Goal: Information Seeking & Learning: Learn about a topic

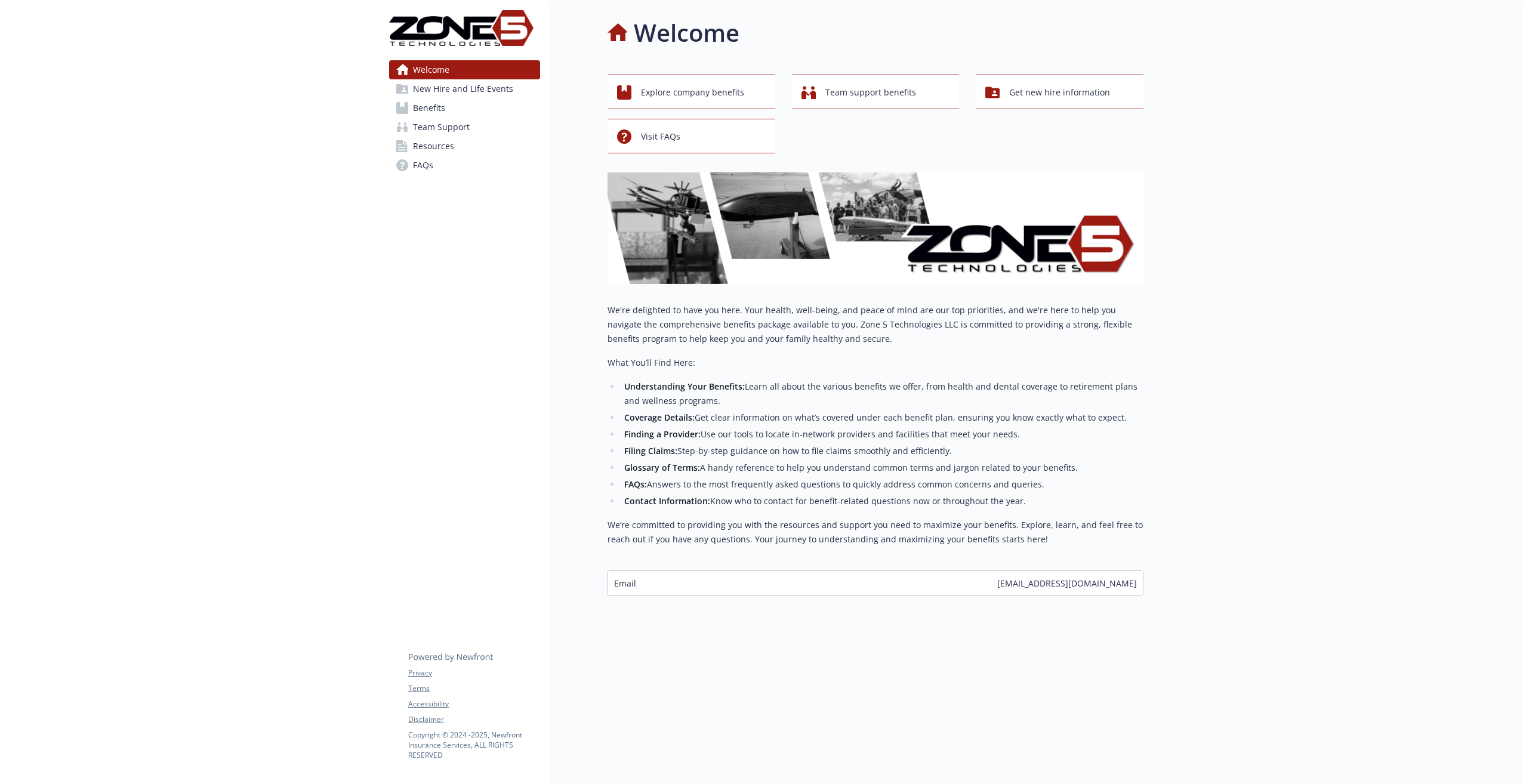
click at [473, 87] on span "New Hire and Life Events" at bounding box center [464, 89] width 101 height 19
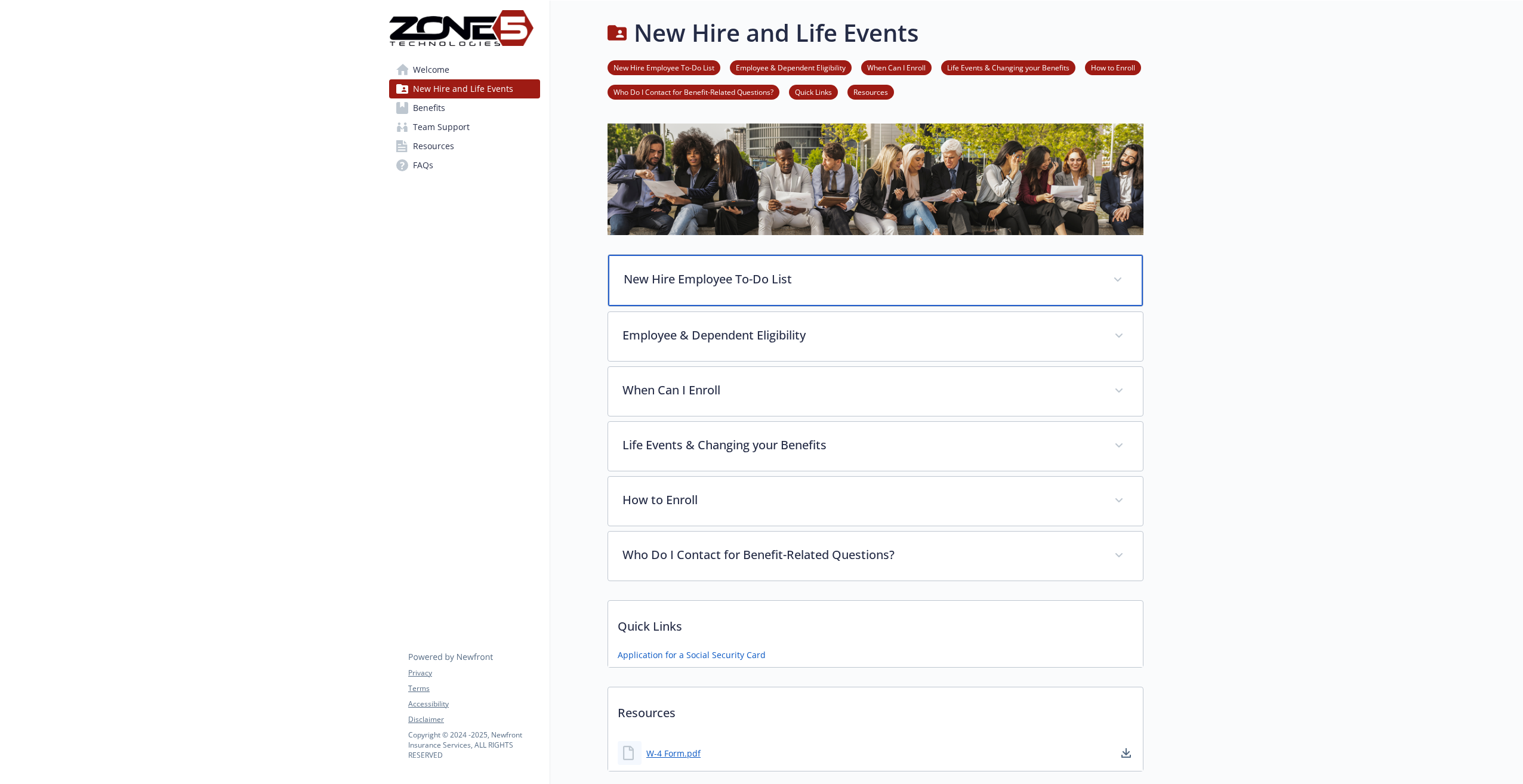
click at [666, 268] on div "New Hire Employee To-Do List" at bounding box center [876, 281] width 535 height 51
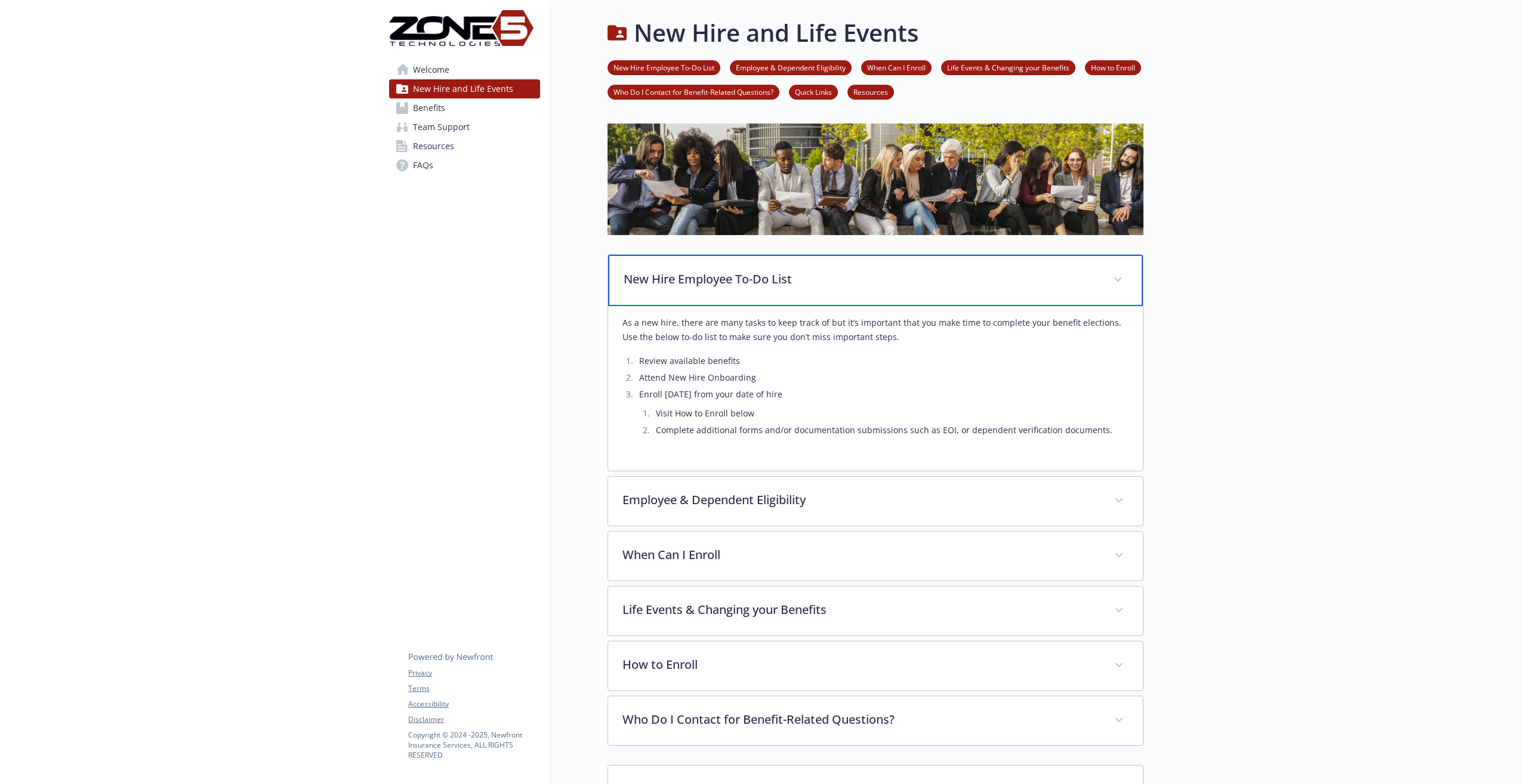
scroll to position [60, 0]
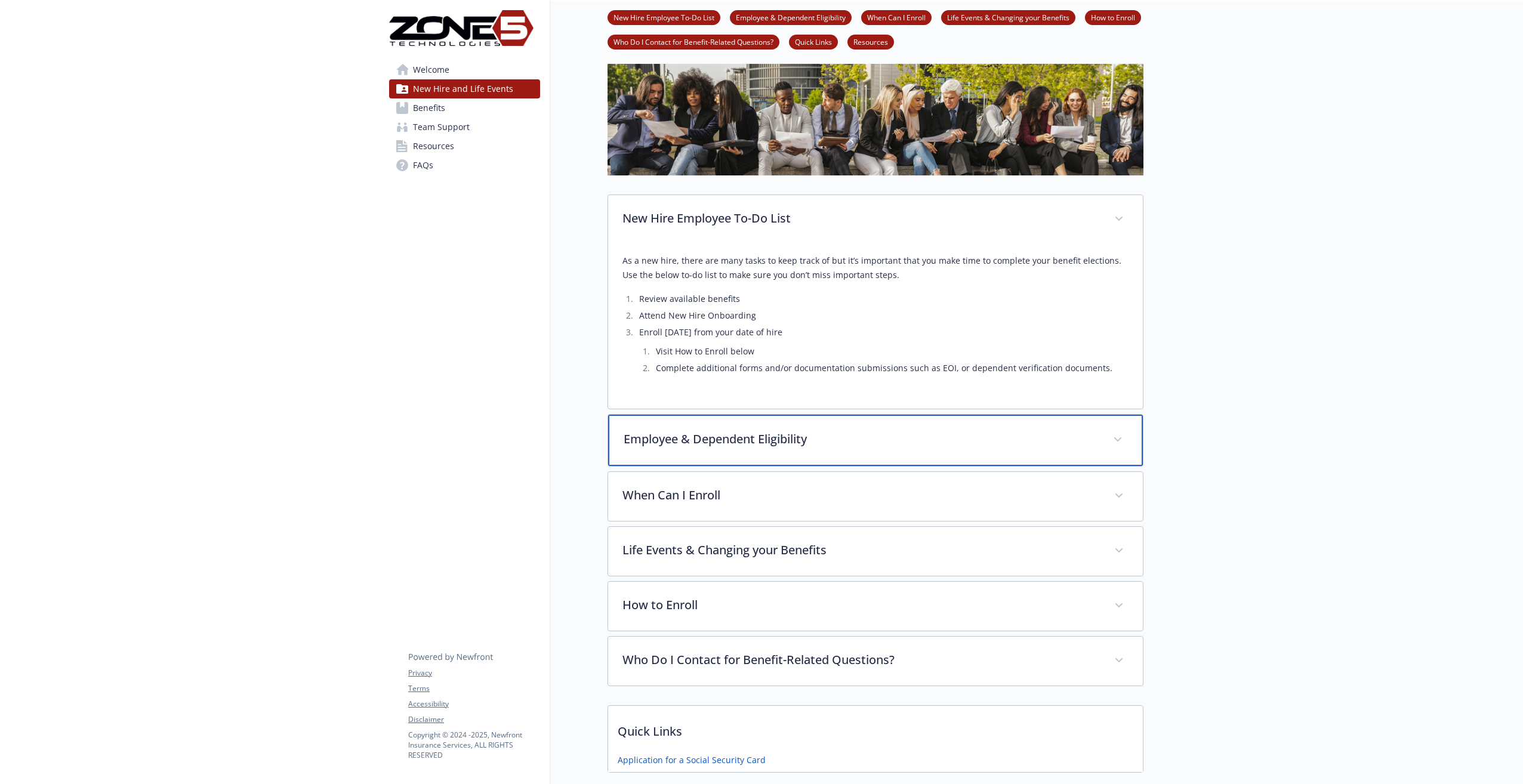
click at [702, 449] on p "Employee & Dependent Eligibility" at bounding box center [861, 439] width 475 height 18
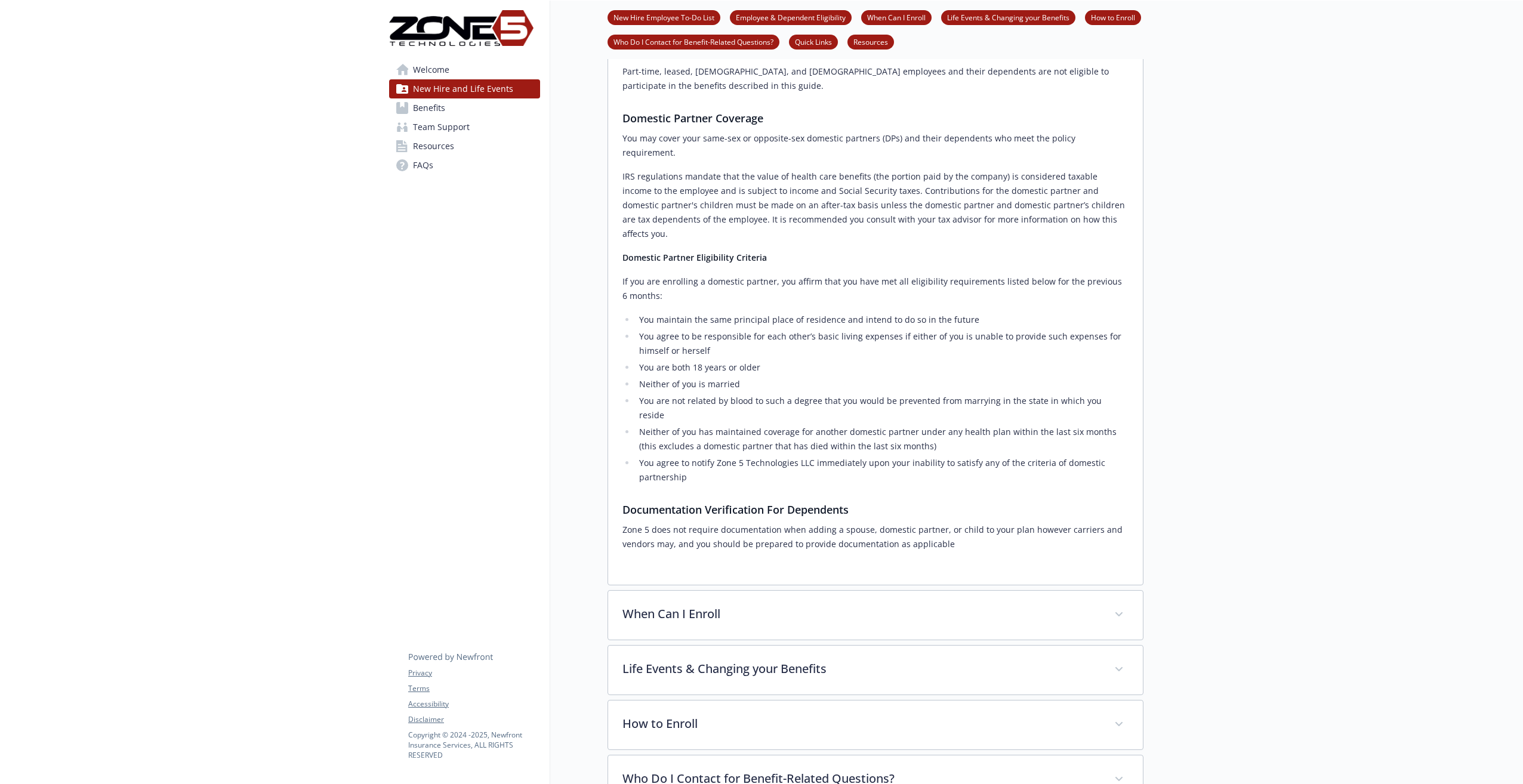
scroll to position [835, 0]
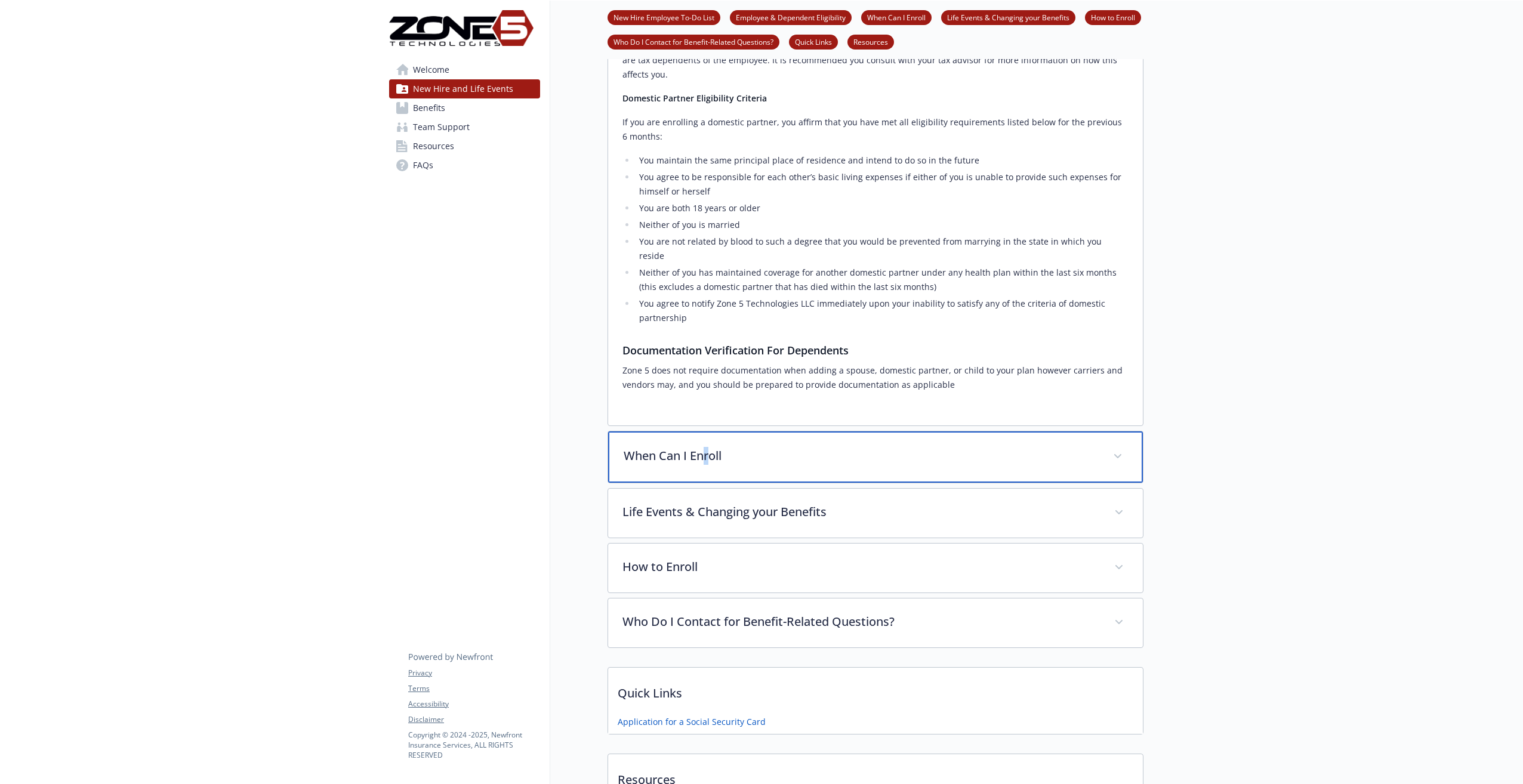
click at [711, 447] on p "When Can I Enroll" at bounding box center [861, 456] width 475 height 18
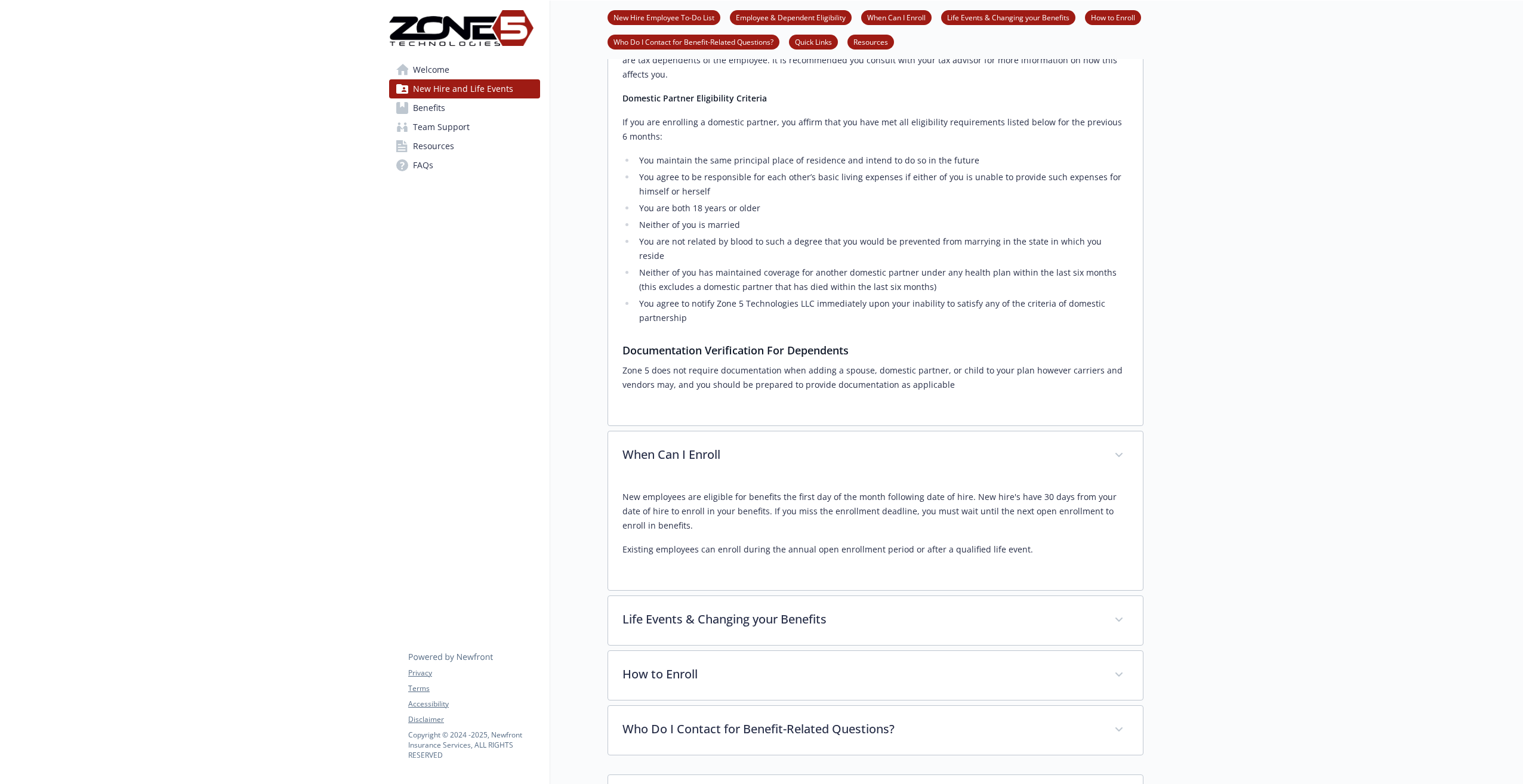
drag, startPoint x: 711, startPoint y: 421, endPoint x: 712, endPoint y: 502, distance: 81.0
click at [712, 542] on p "Existing employees can enroll during the annual open enrollment period or after…" at bounding box center [875, 549] width 506 height 14
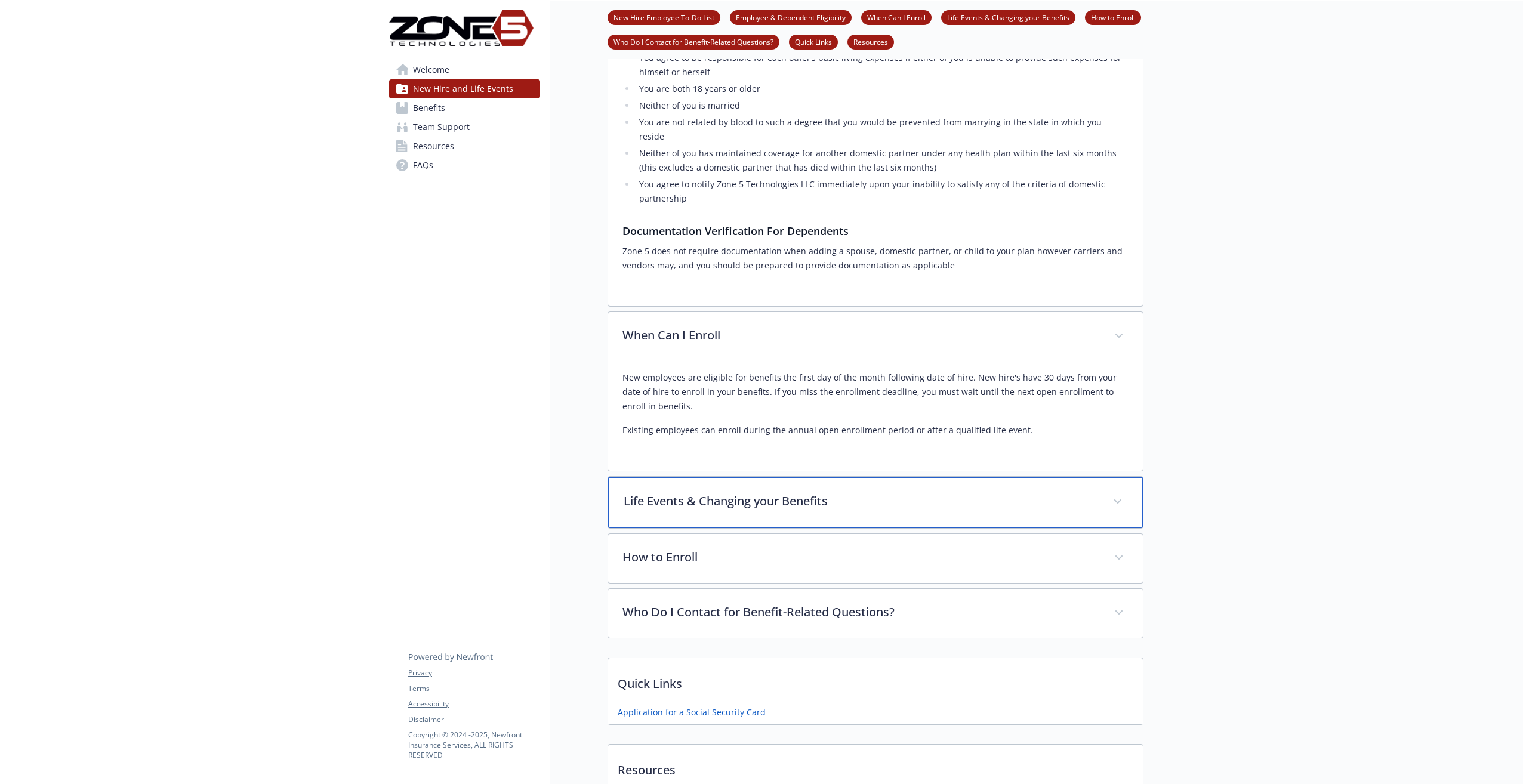
click at [715, 493] on p "Life Events & Changing your Benefits" at bounding box center [861, 501] width 475 height 18
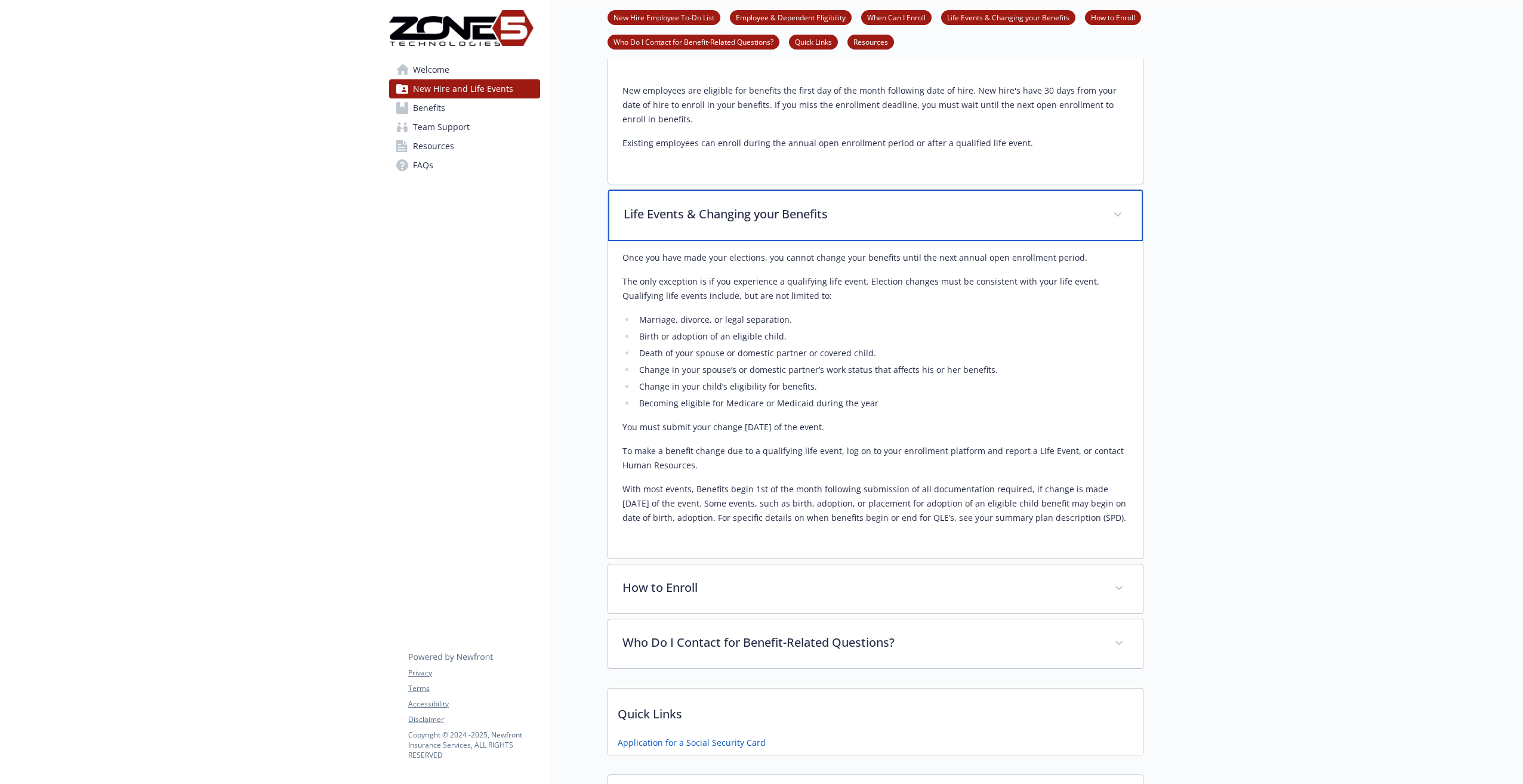
scroll to position [1254, 0]
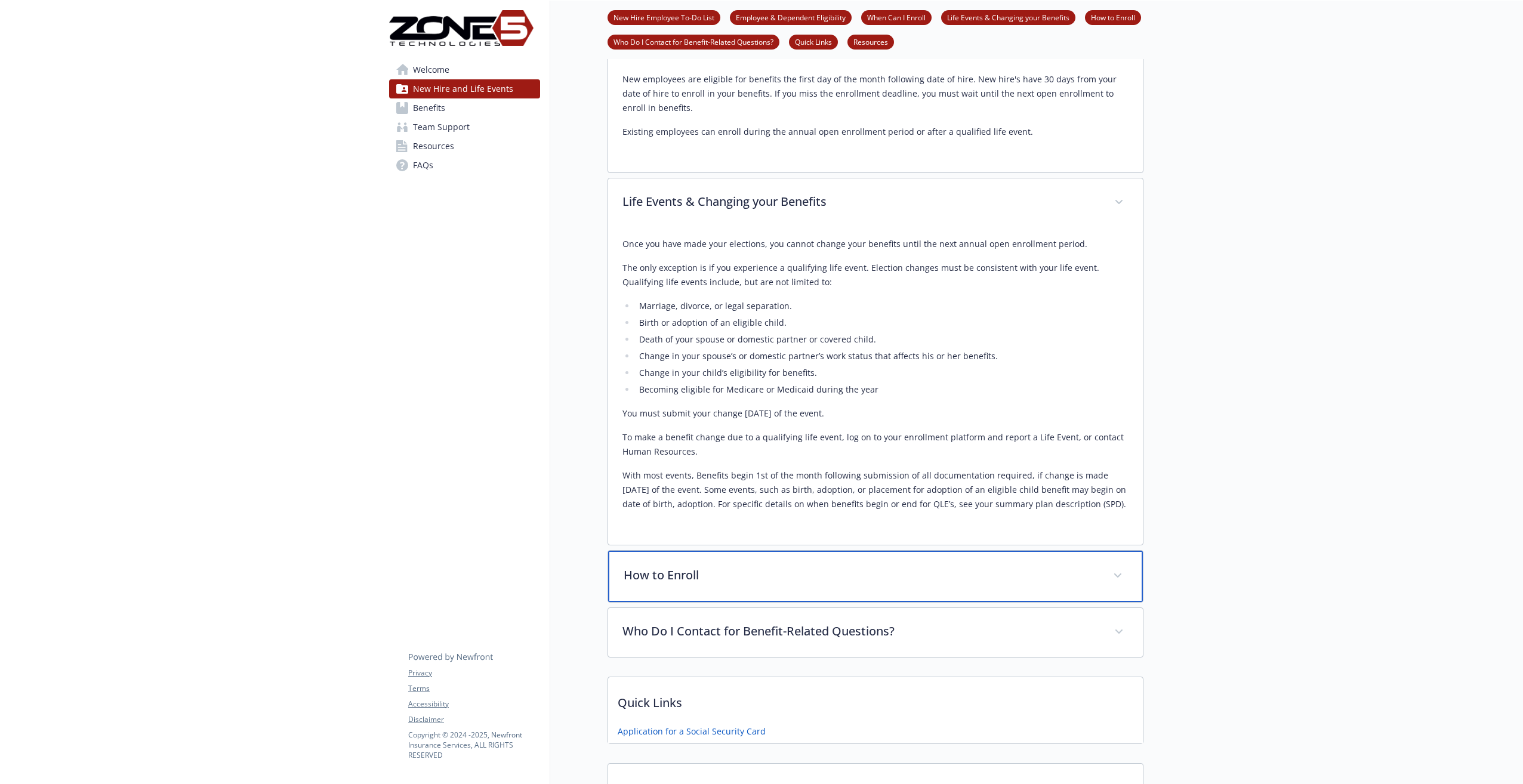
click at [681, 567] on p "How to Enroll" at bounding box center [861, 576] width 475 height 18
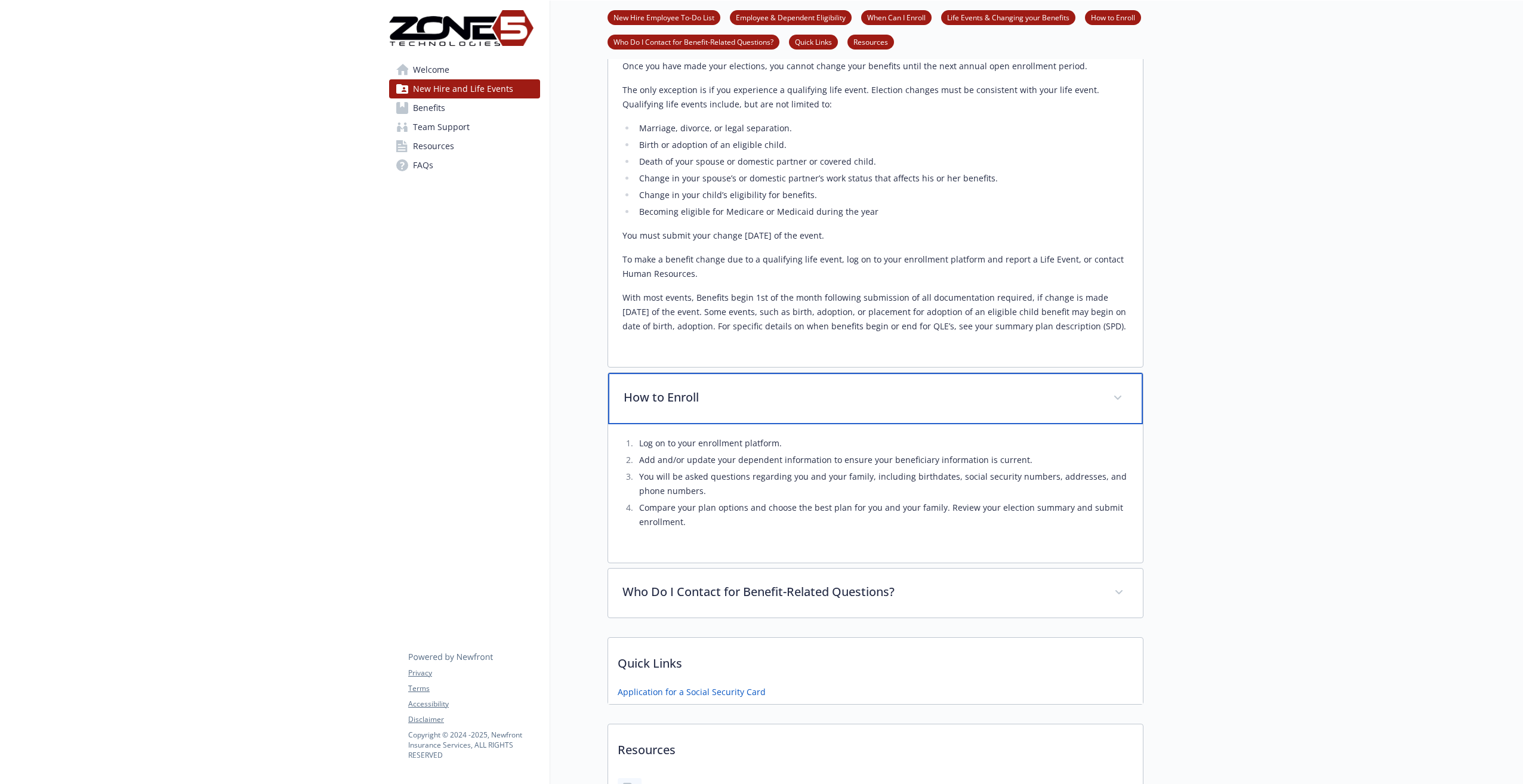
scroll to position [1432, 0]
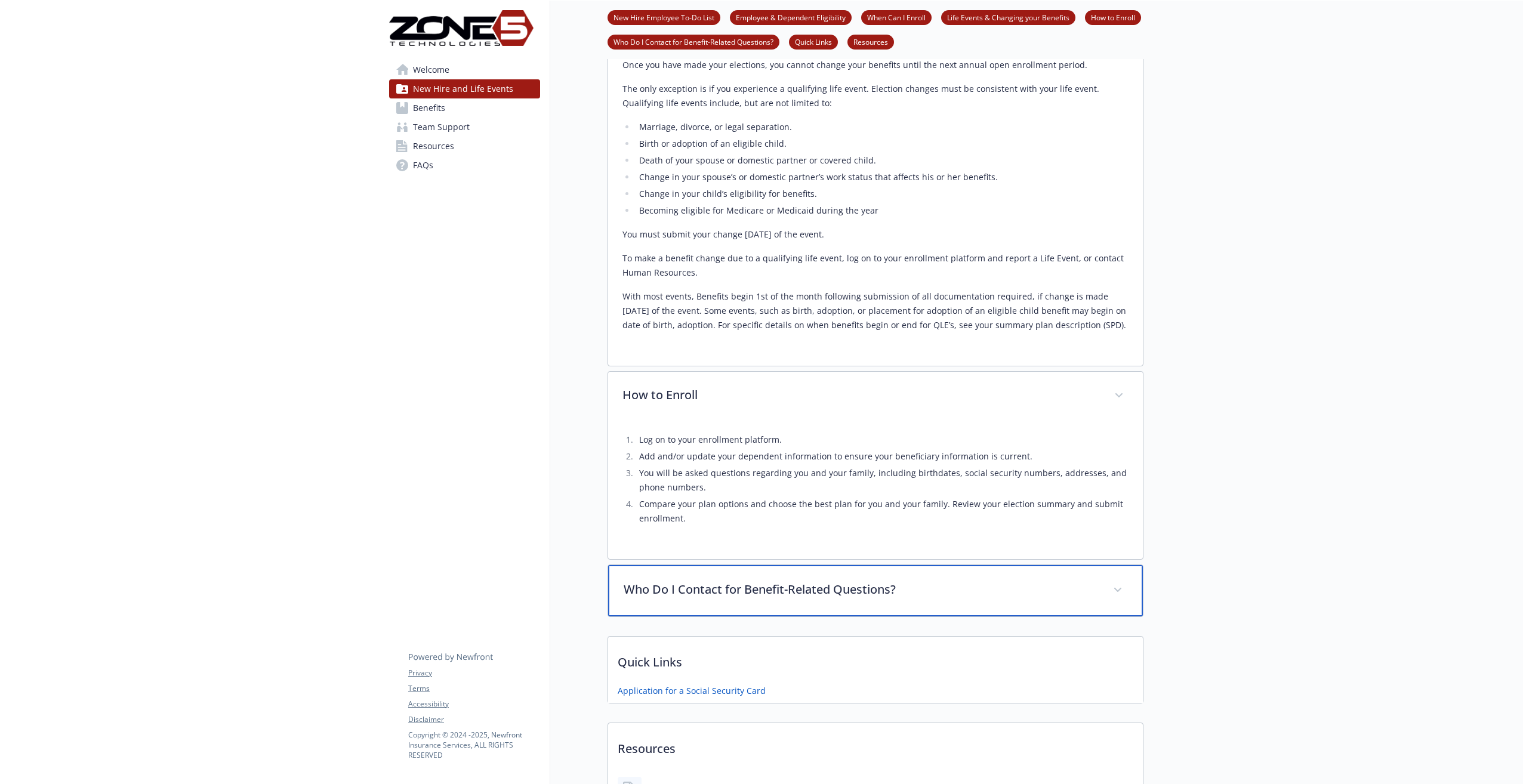
click at [710, 565] on div "Who Do I Contact for Benefit-Related Questions?" at bounding box center [876, 591] width 535 height 51
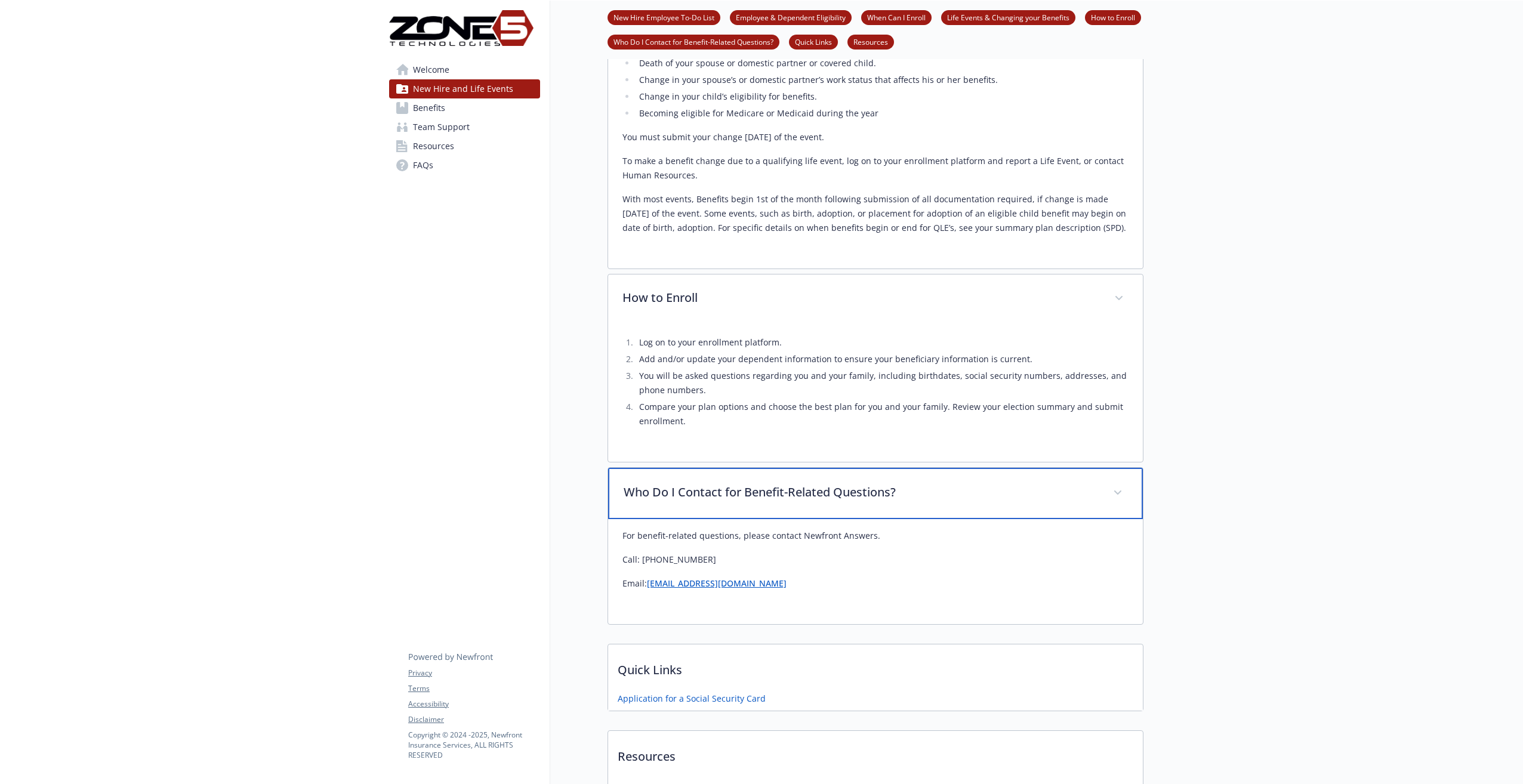
scroll to position [1434, 0]
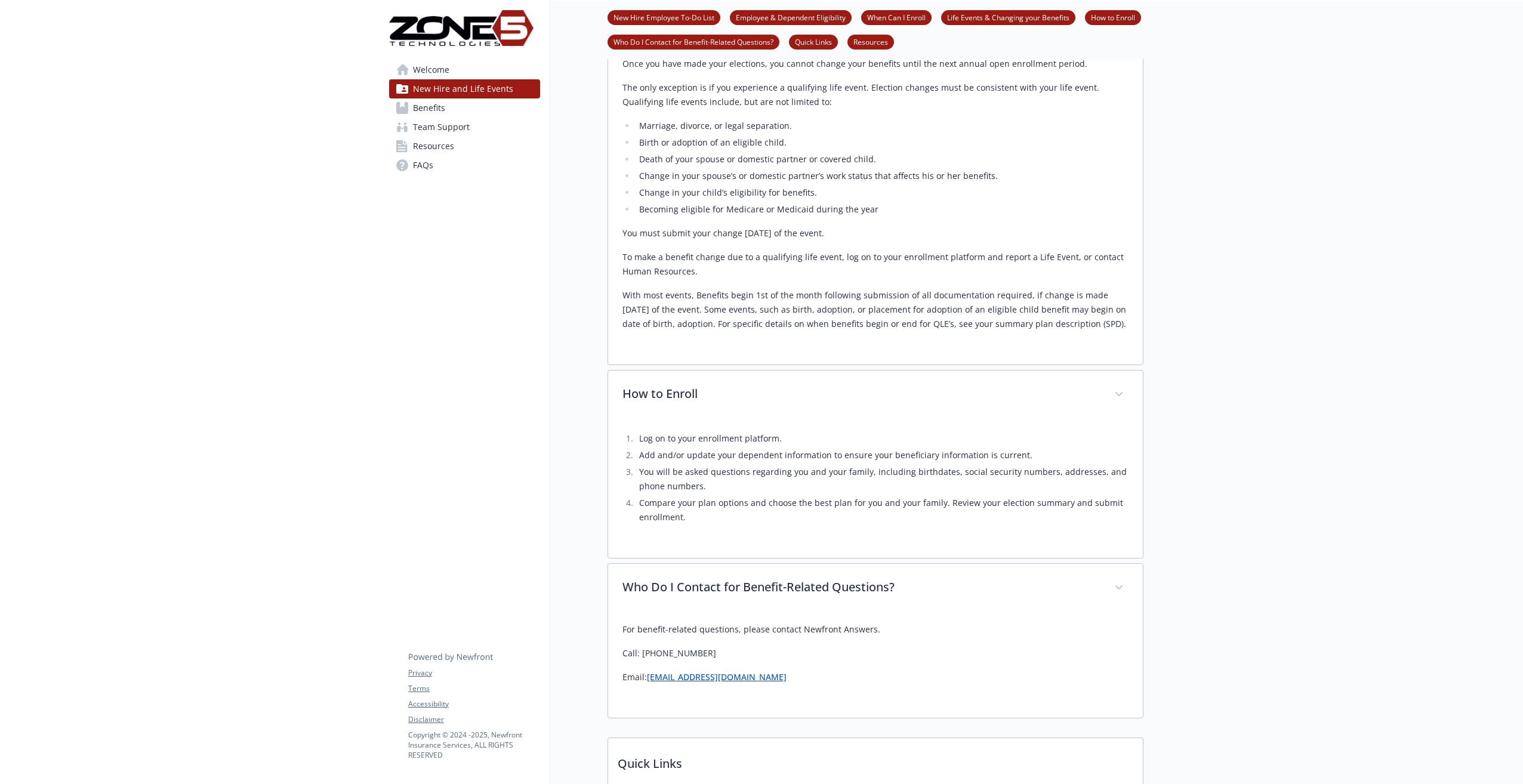
click at [434, 109] on span "Benefits" at bounding box center [429, 109] width 33 height 19
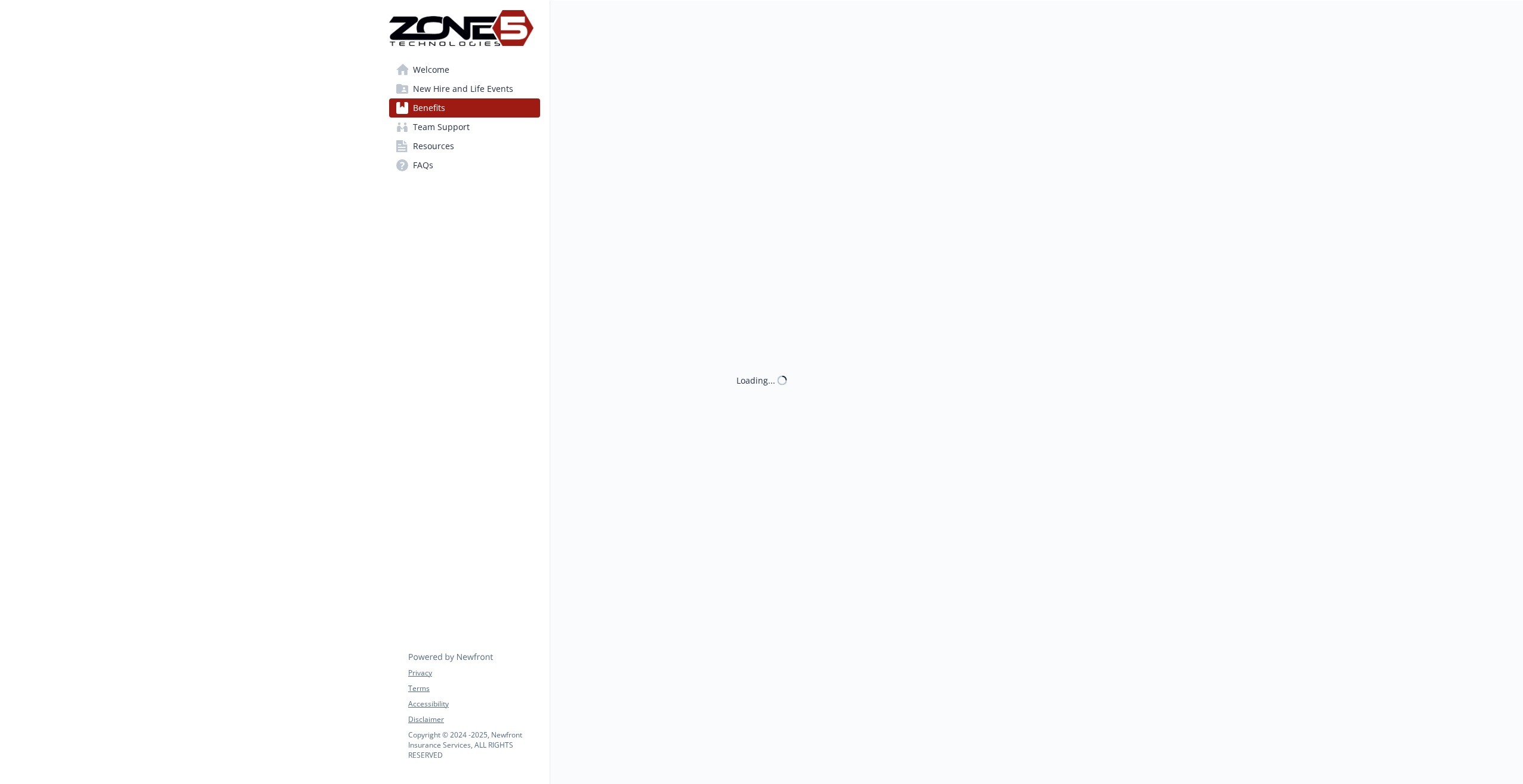
scroll to position [10, 0]
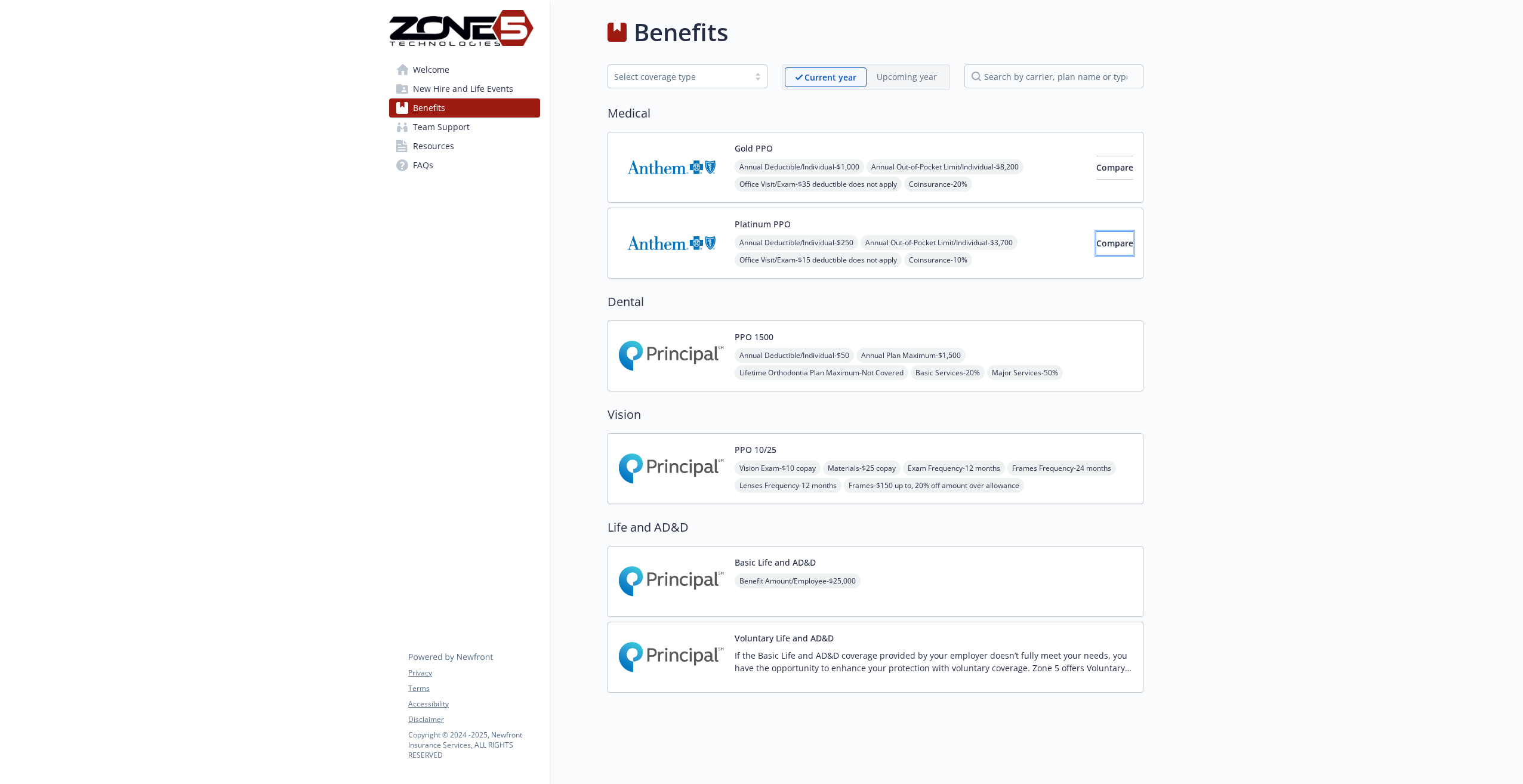
click at [1097, 244] on button "Compare" at bounding box center [1115, 243] width 37 height 24
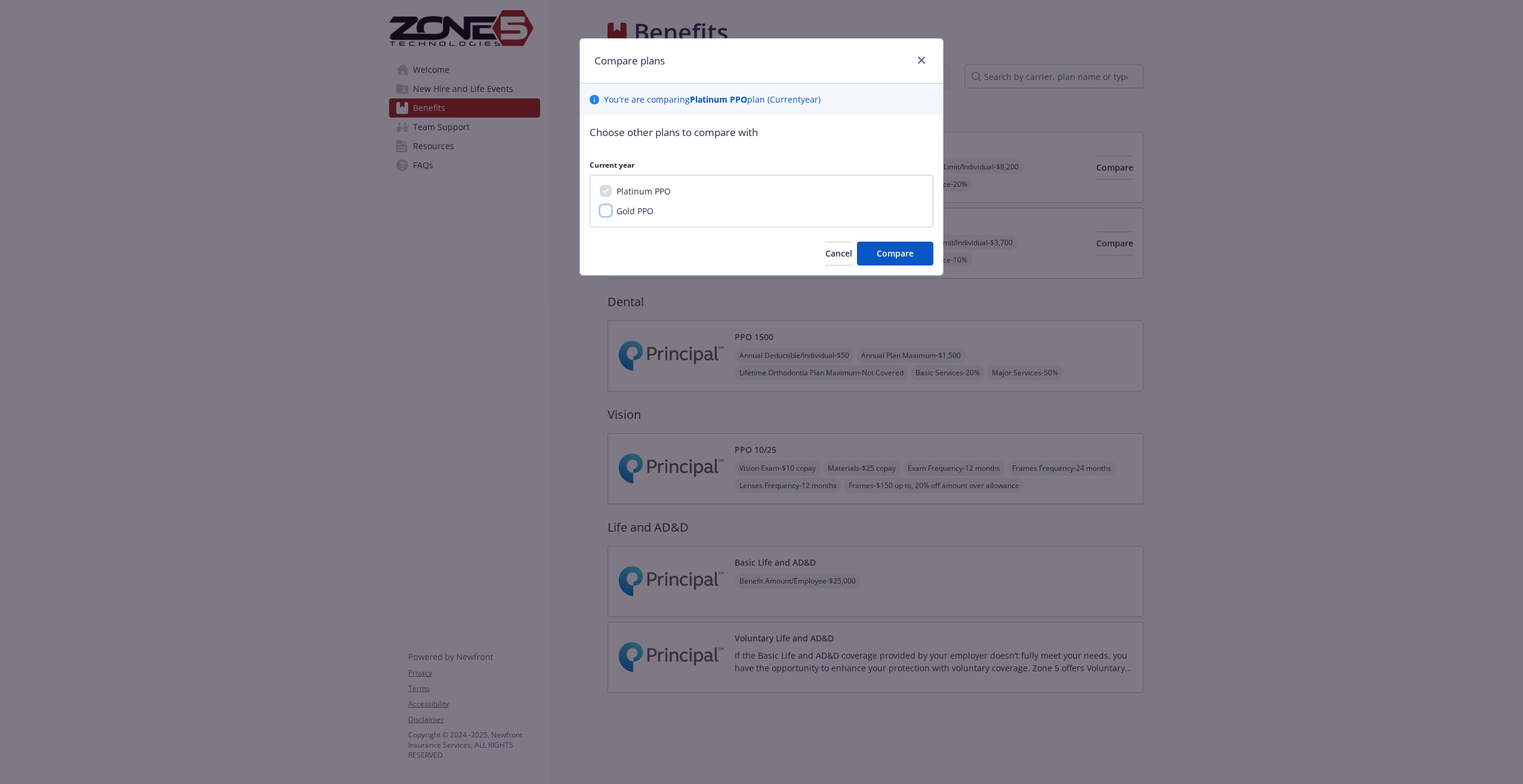
click at [609, 209] on input "Gold PPO" at bounding box center [606, 211] width 12 height 12
checkbox input "true"
click at [908, 259] on span "Compare" at bounding box center [895, 253] width 37 height 11
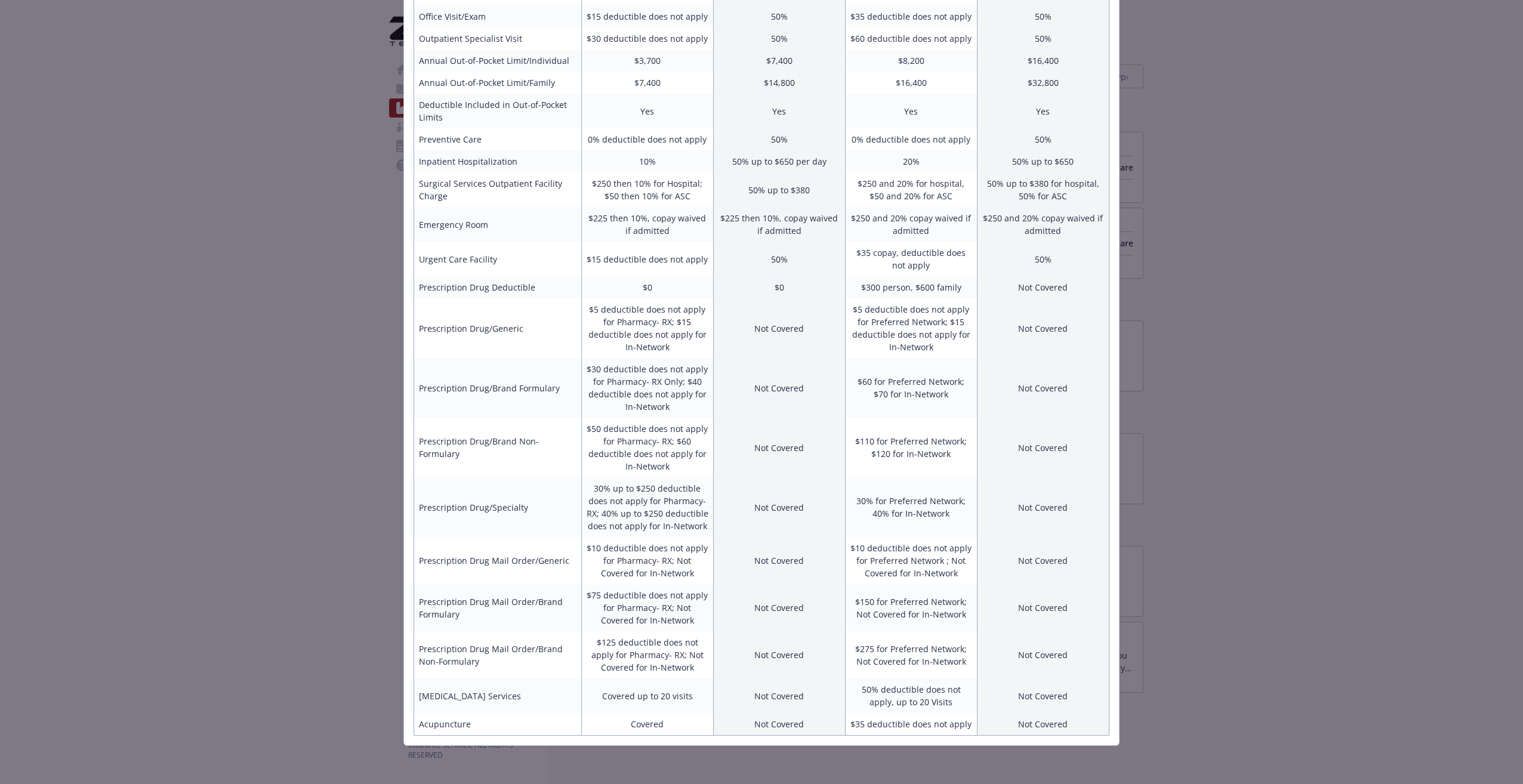
scroll to position [0, 0]
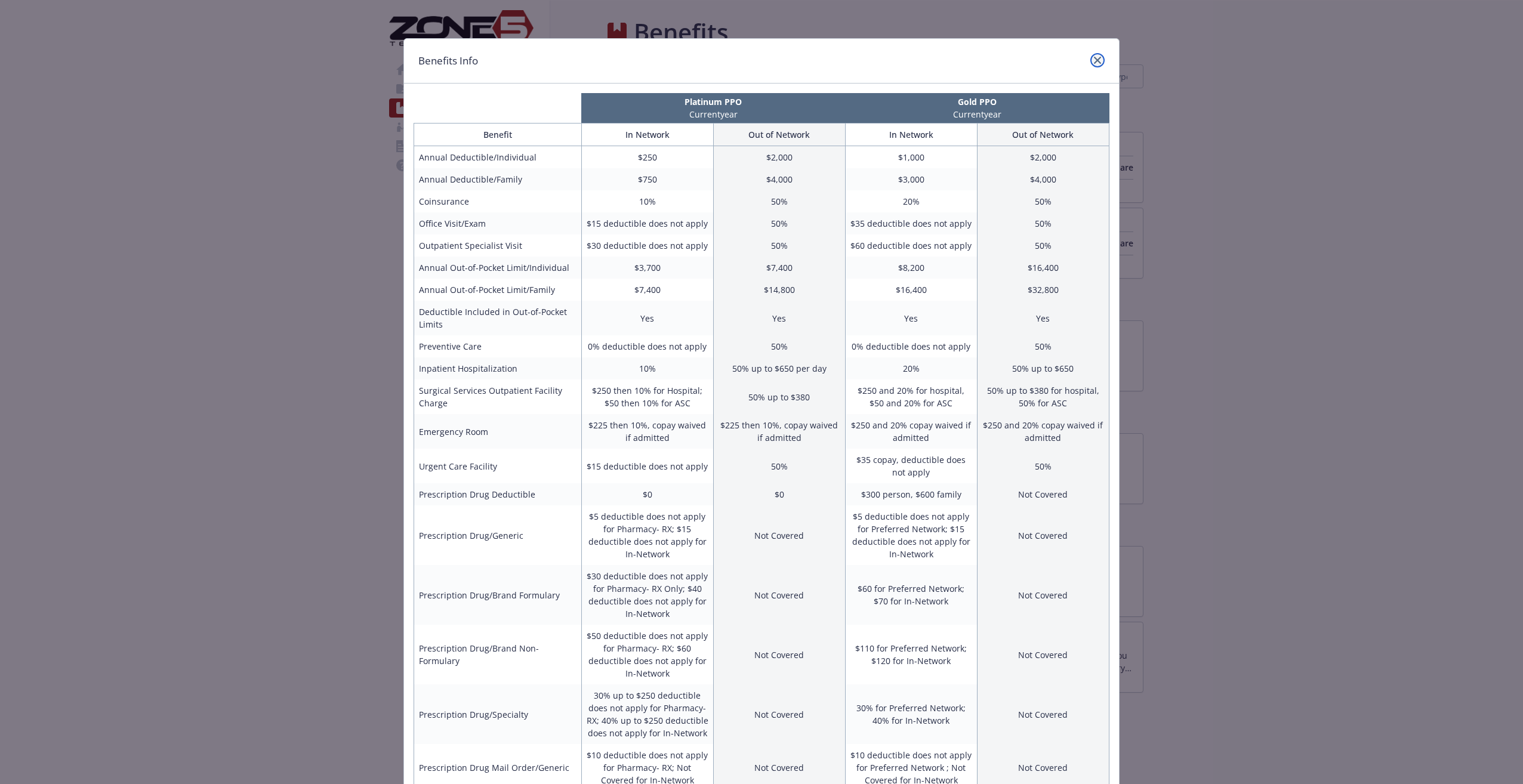
click at [1095, 66] on link "close" at bounding box center [1097, 60] width 14 height 14
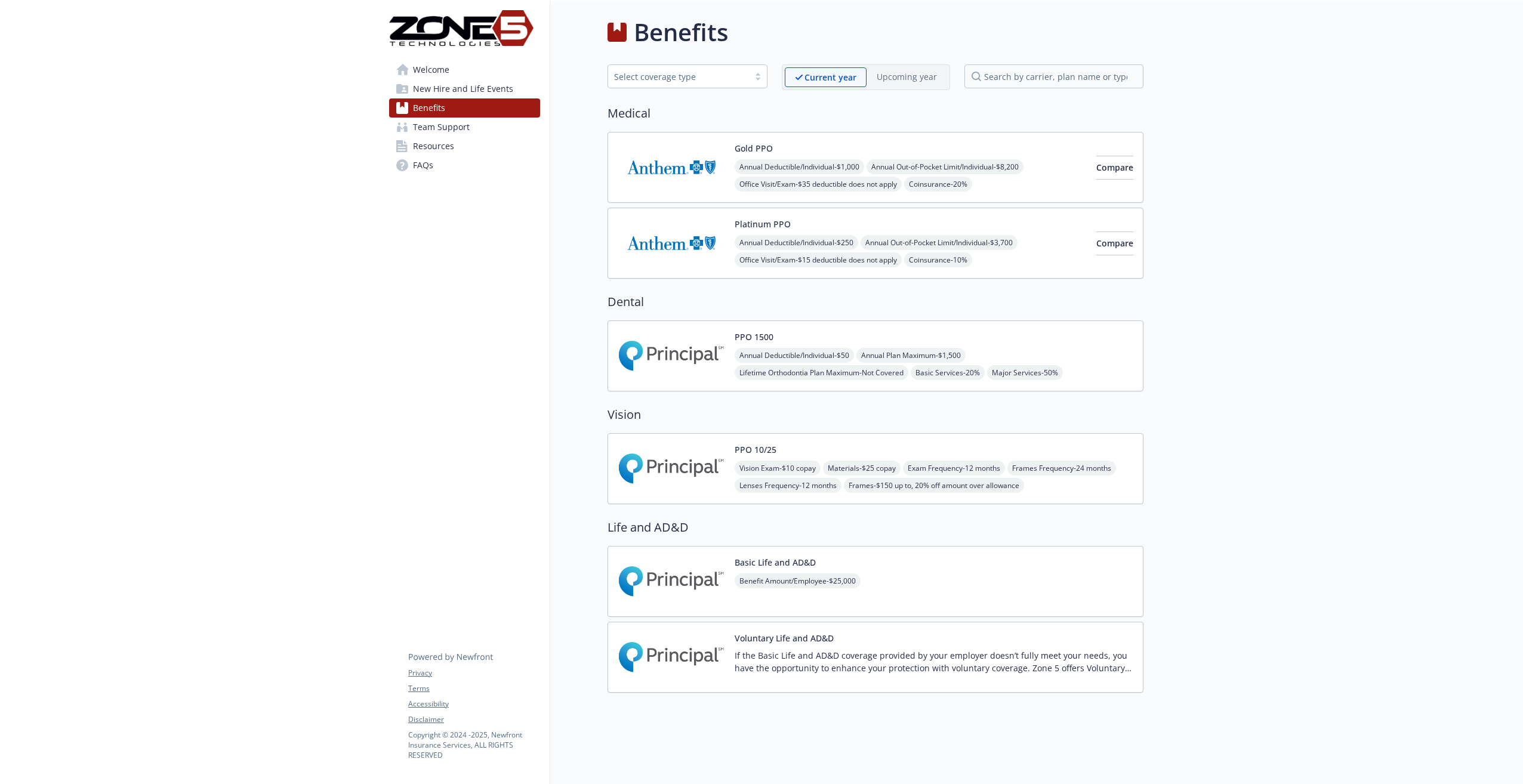
click at [661, 356] on img at bounding box center [672, 355] width 108 height 50
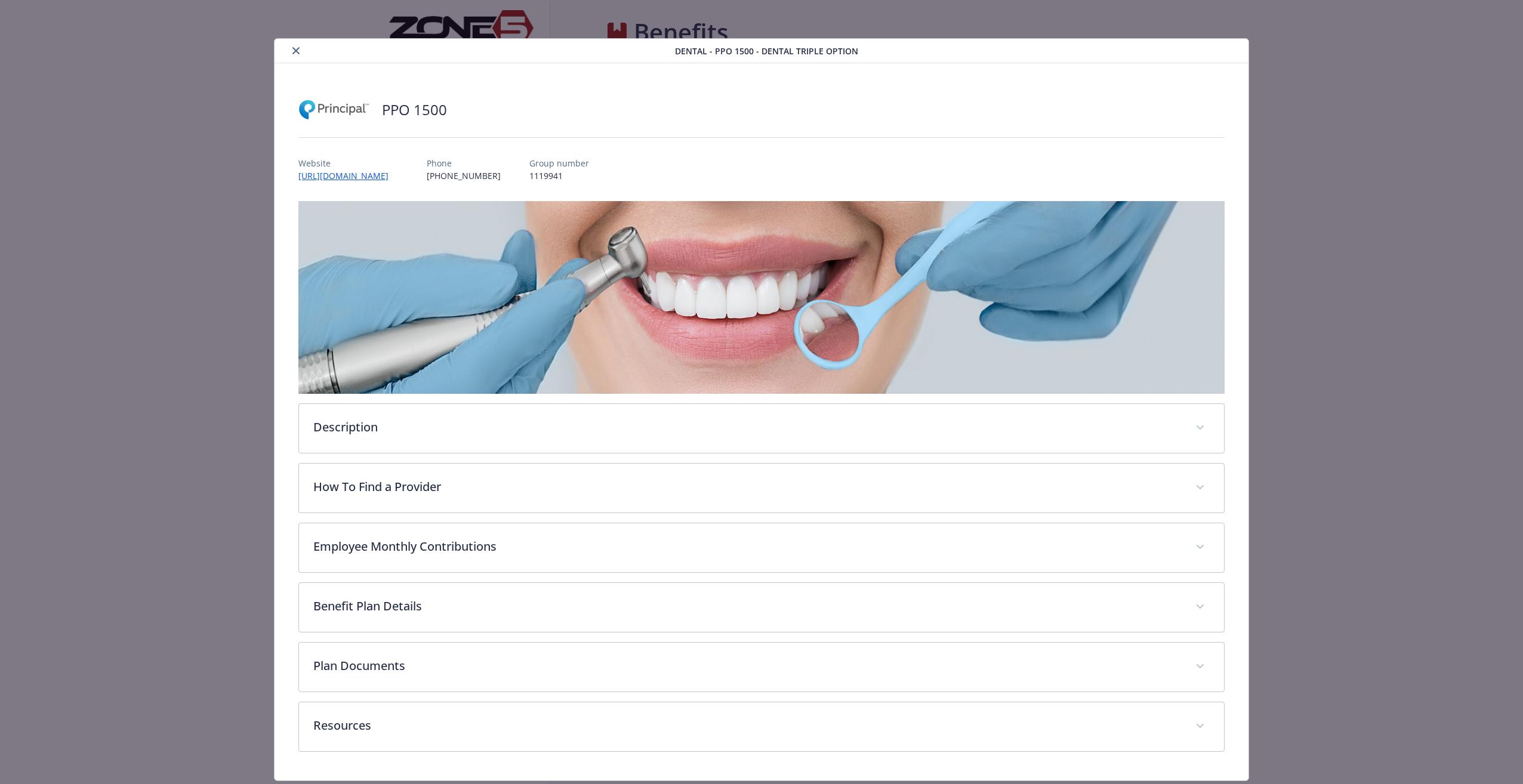
scroll to position [34, 0]
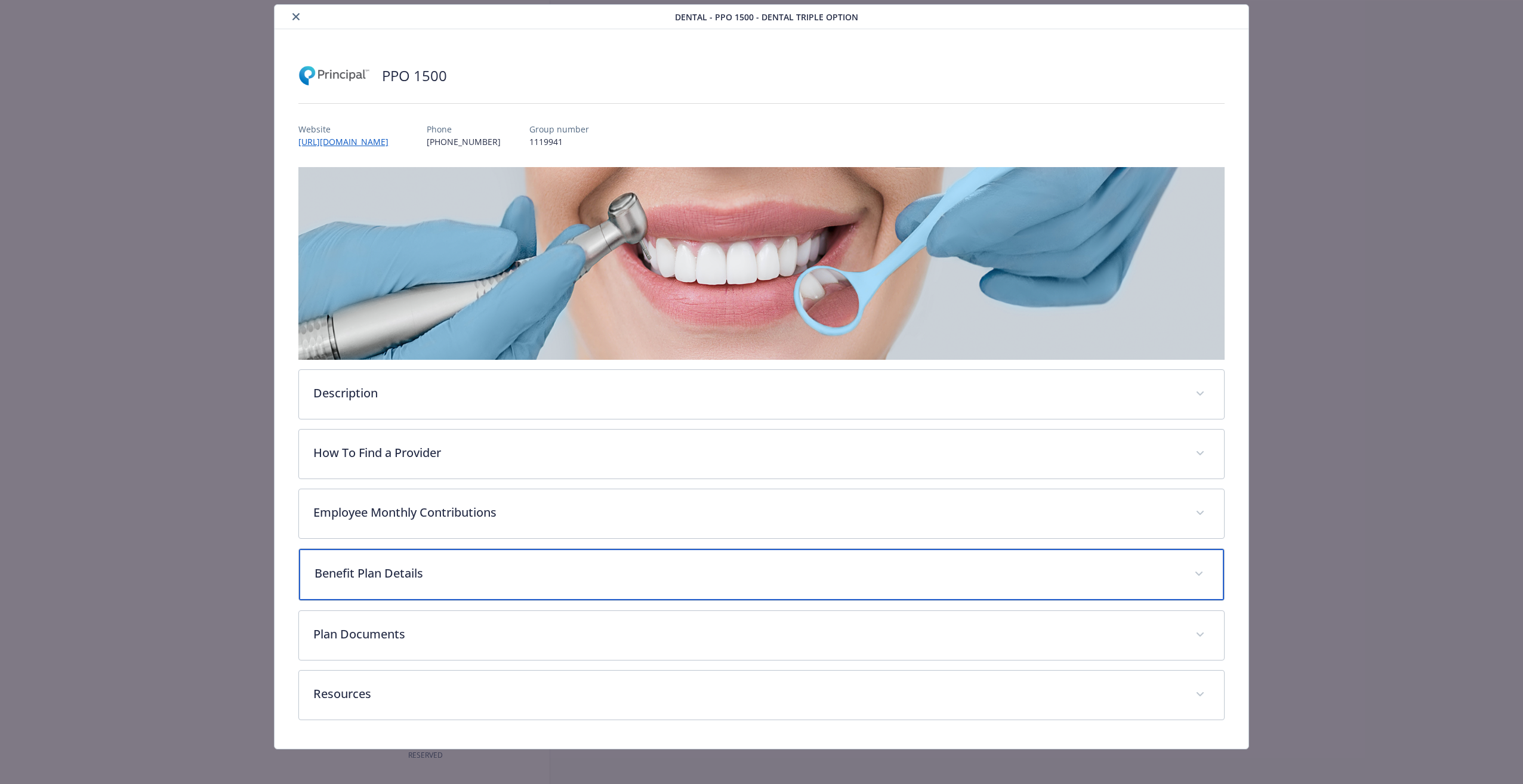
click at [388, 570] on p "Benefit Plan Details" at bounding box center [747, 573] width 865 height 18
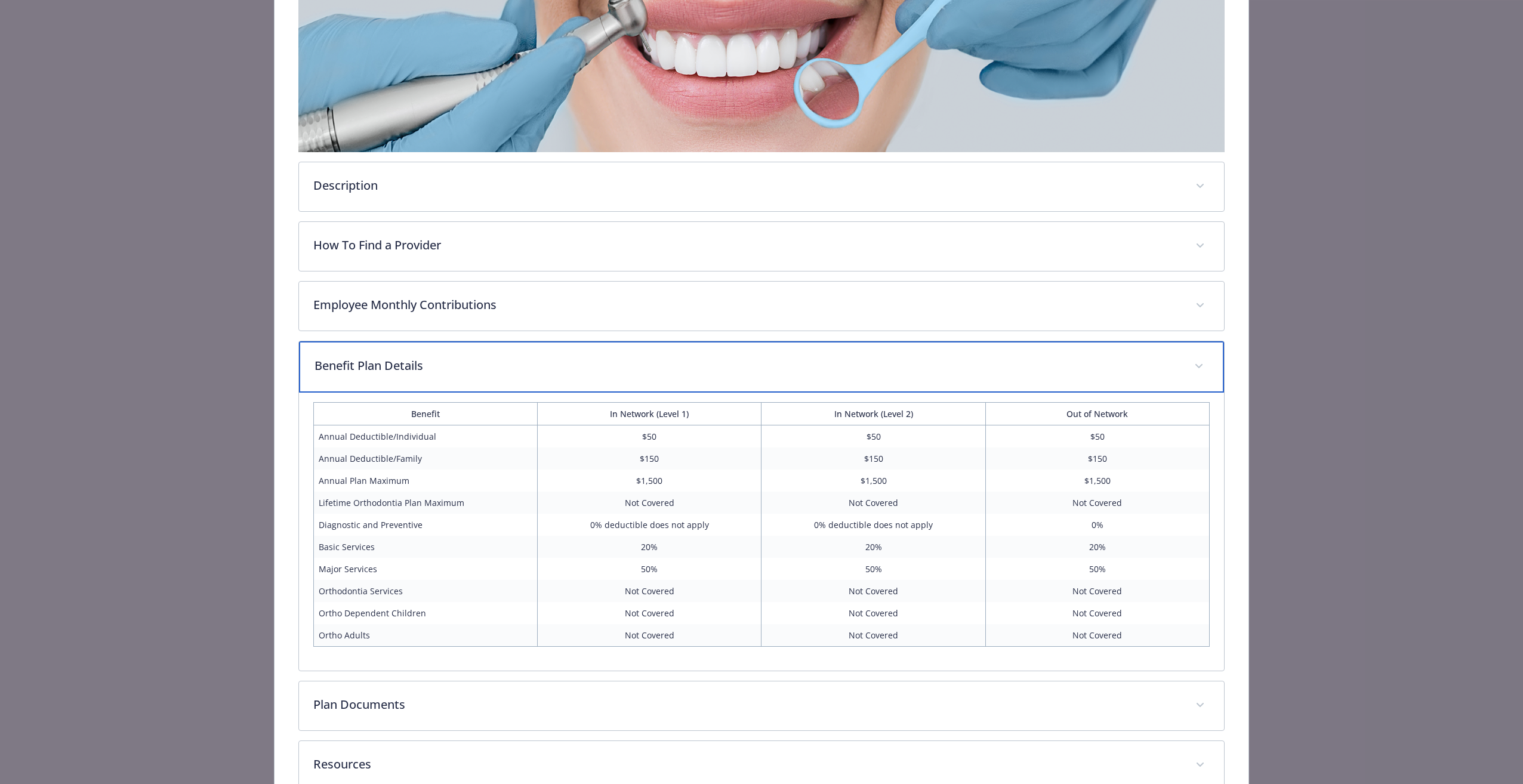
scroll to position [314, 0]
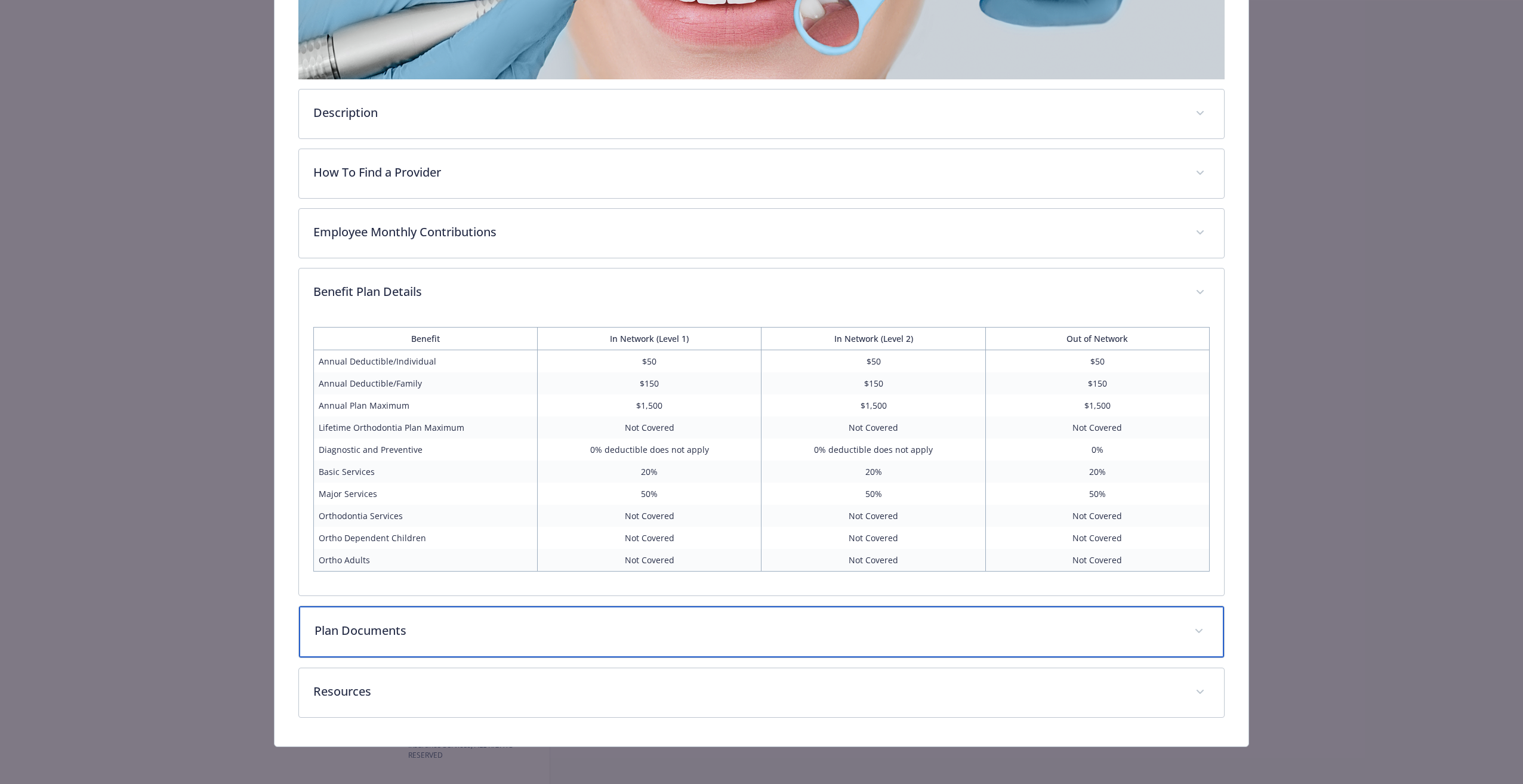
click at [374, 629] on p "Plan Documents" at bounding box center [747, 630] width 865 height 18
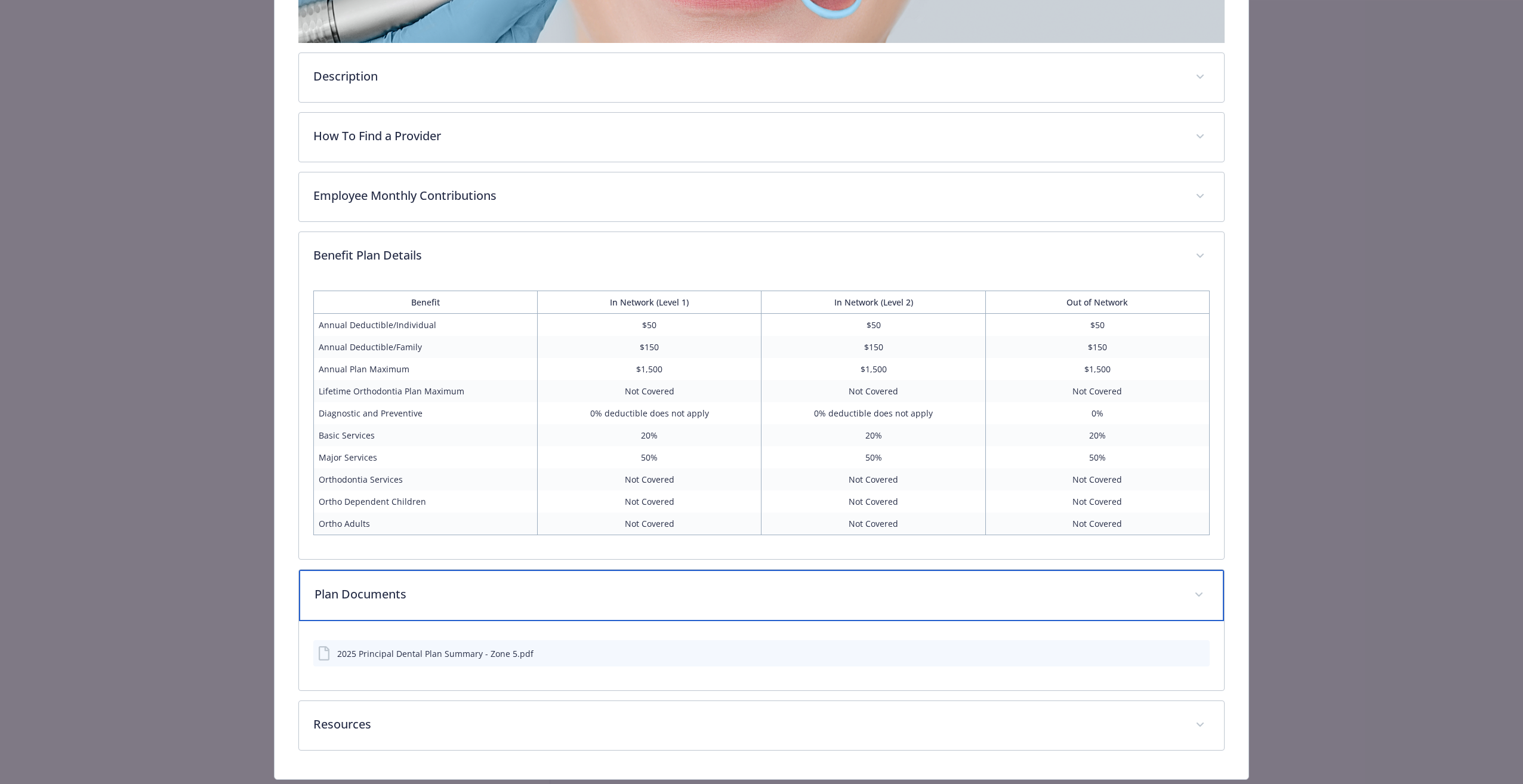
scroll to position [384, 0]
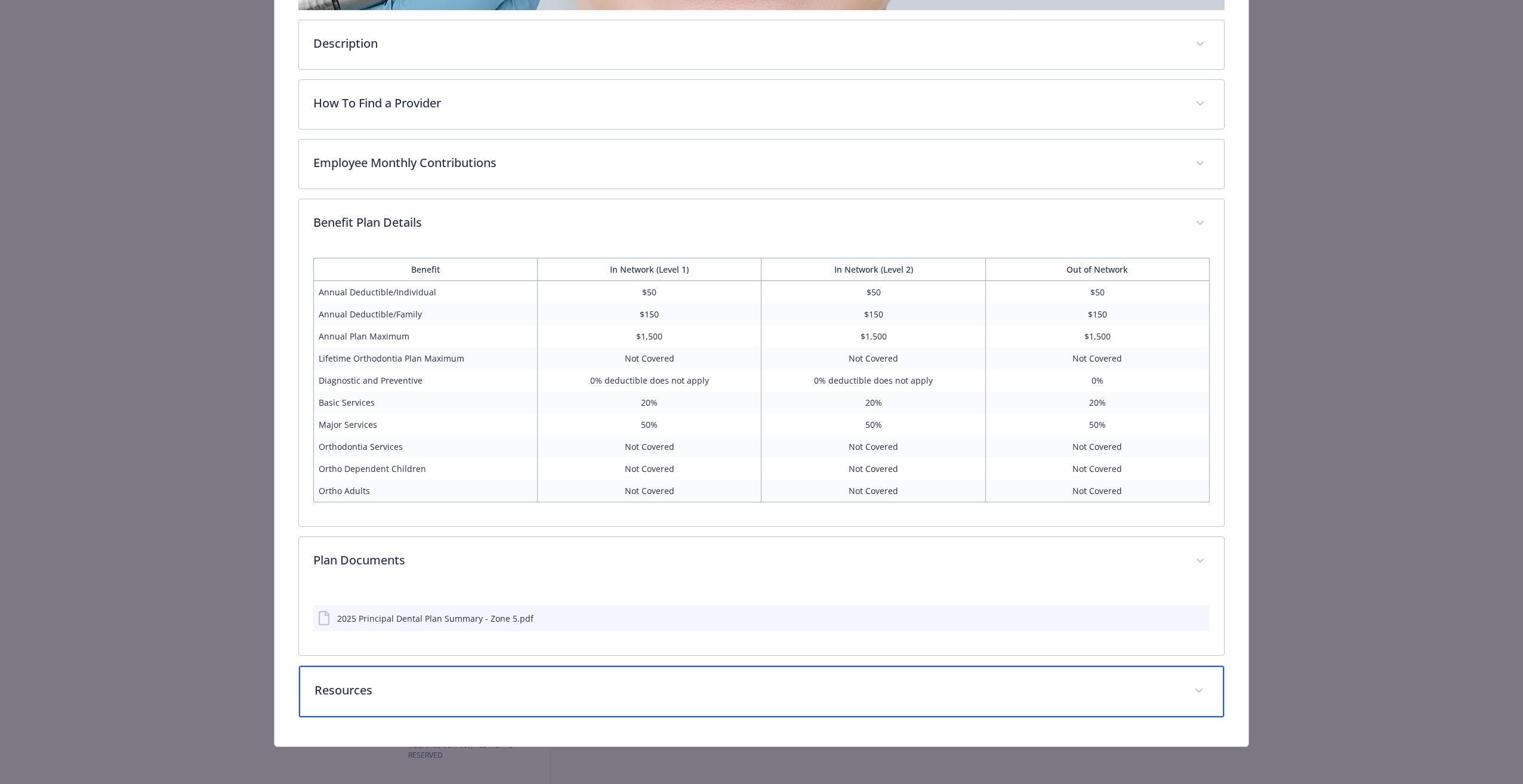
click at [334, 682] on p "Resources" at bounding box center [747, 690] width 865 height 18
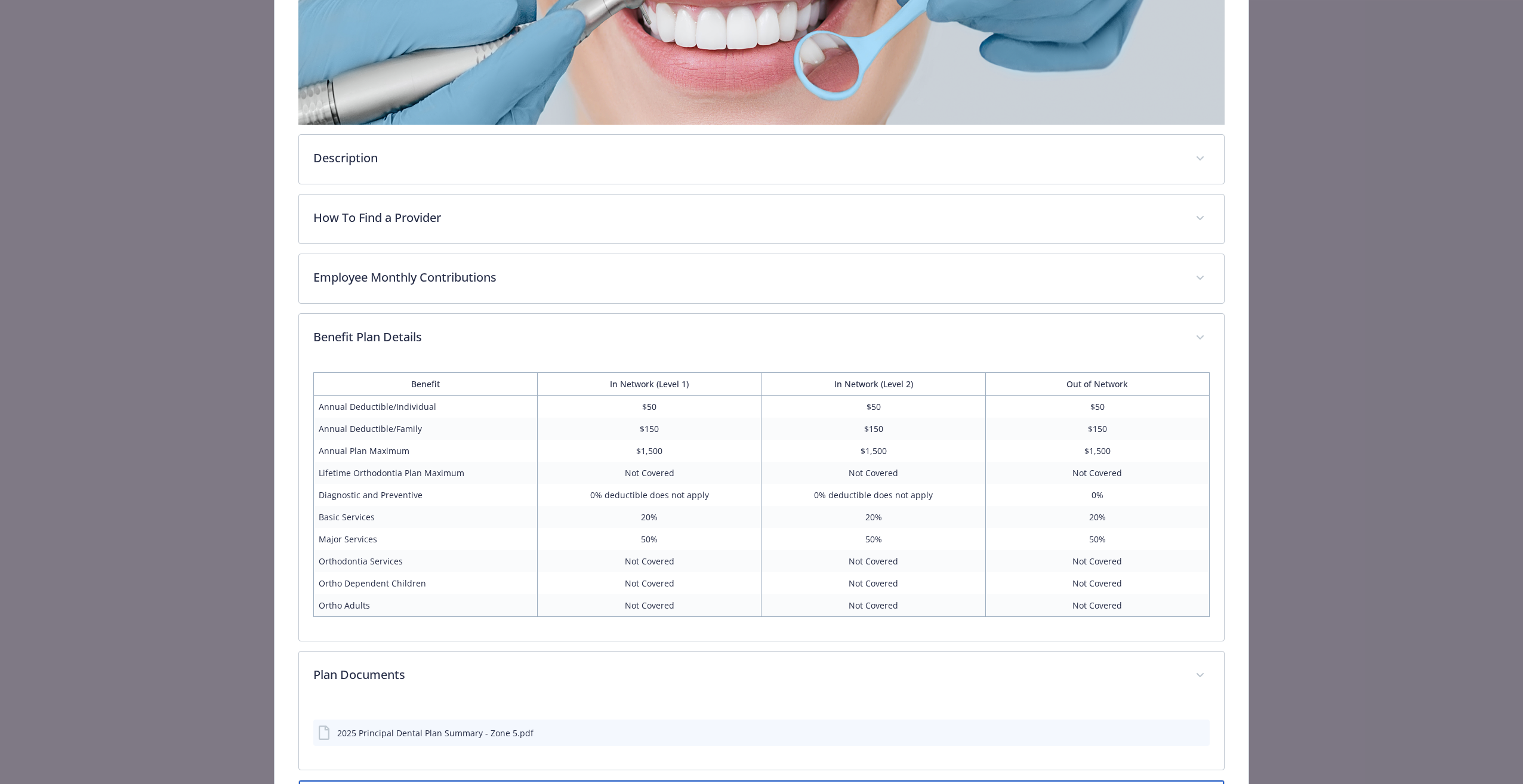
scroll to position [94, 0]
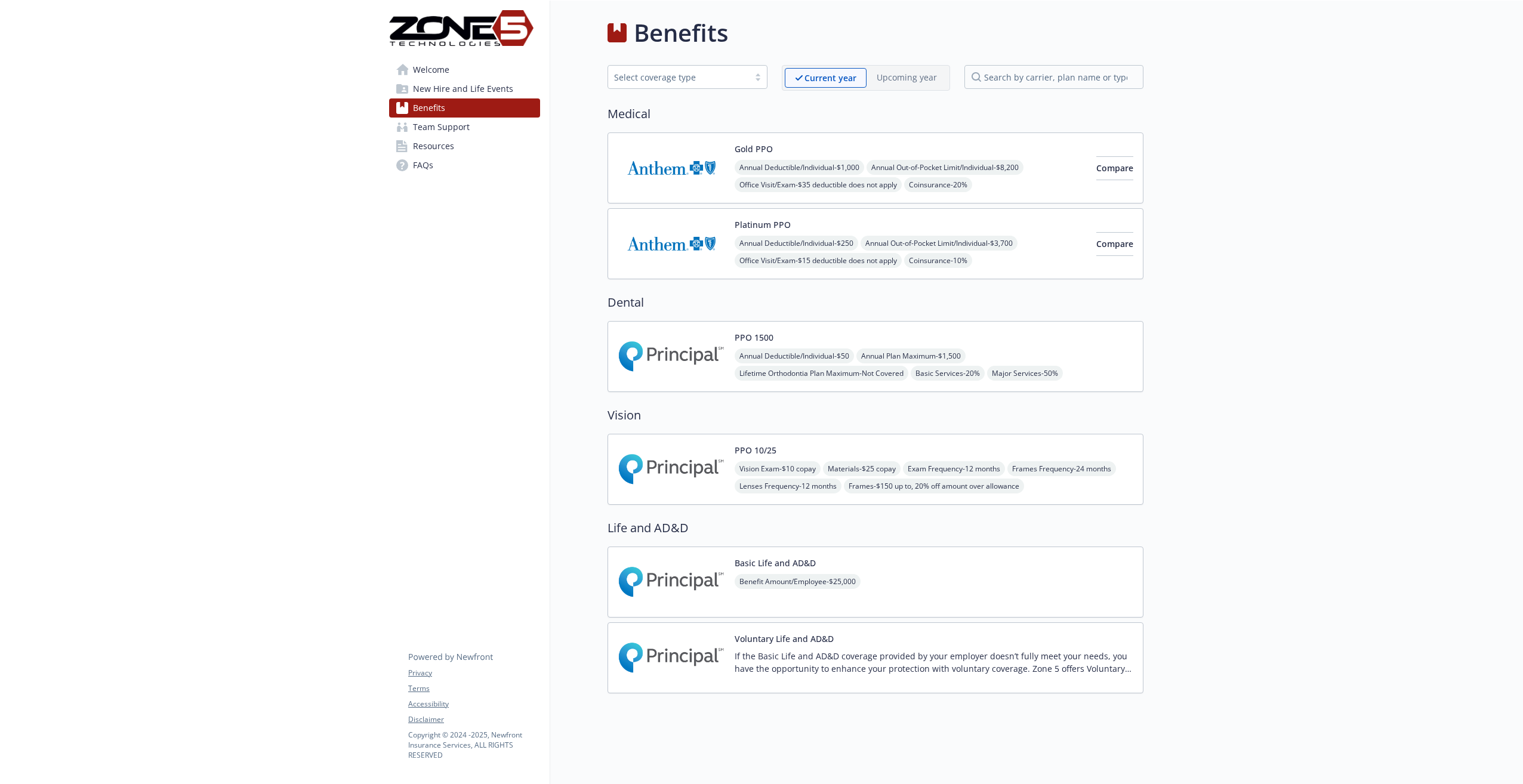
click at [428, 124] on span "Team Support" at bounding box center [441, 127] width 57 height 19
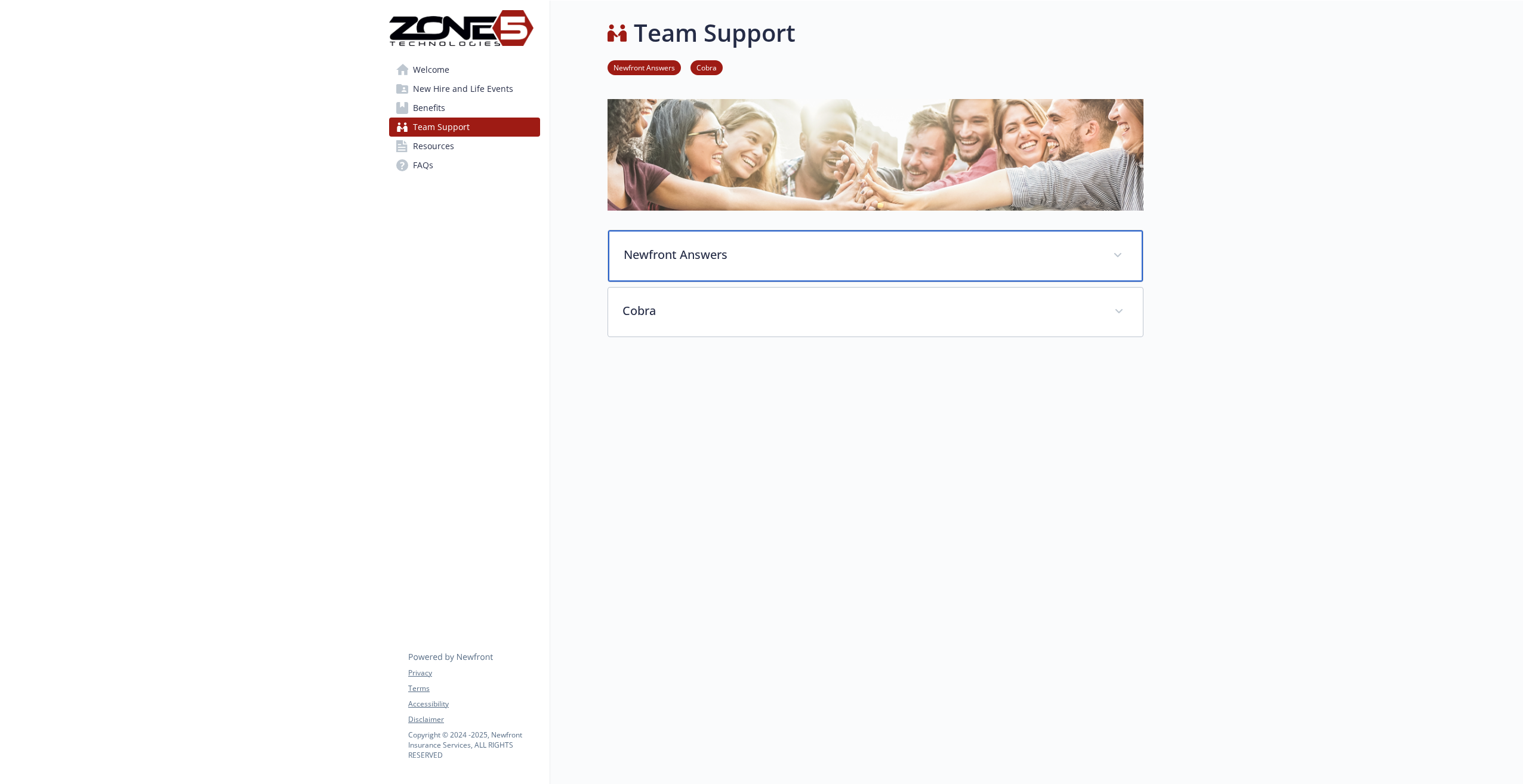
click at [650, 261] on p "Newfront Answers" at bounding box center [861, 255] width 475 height 18
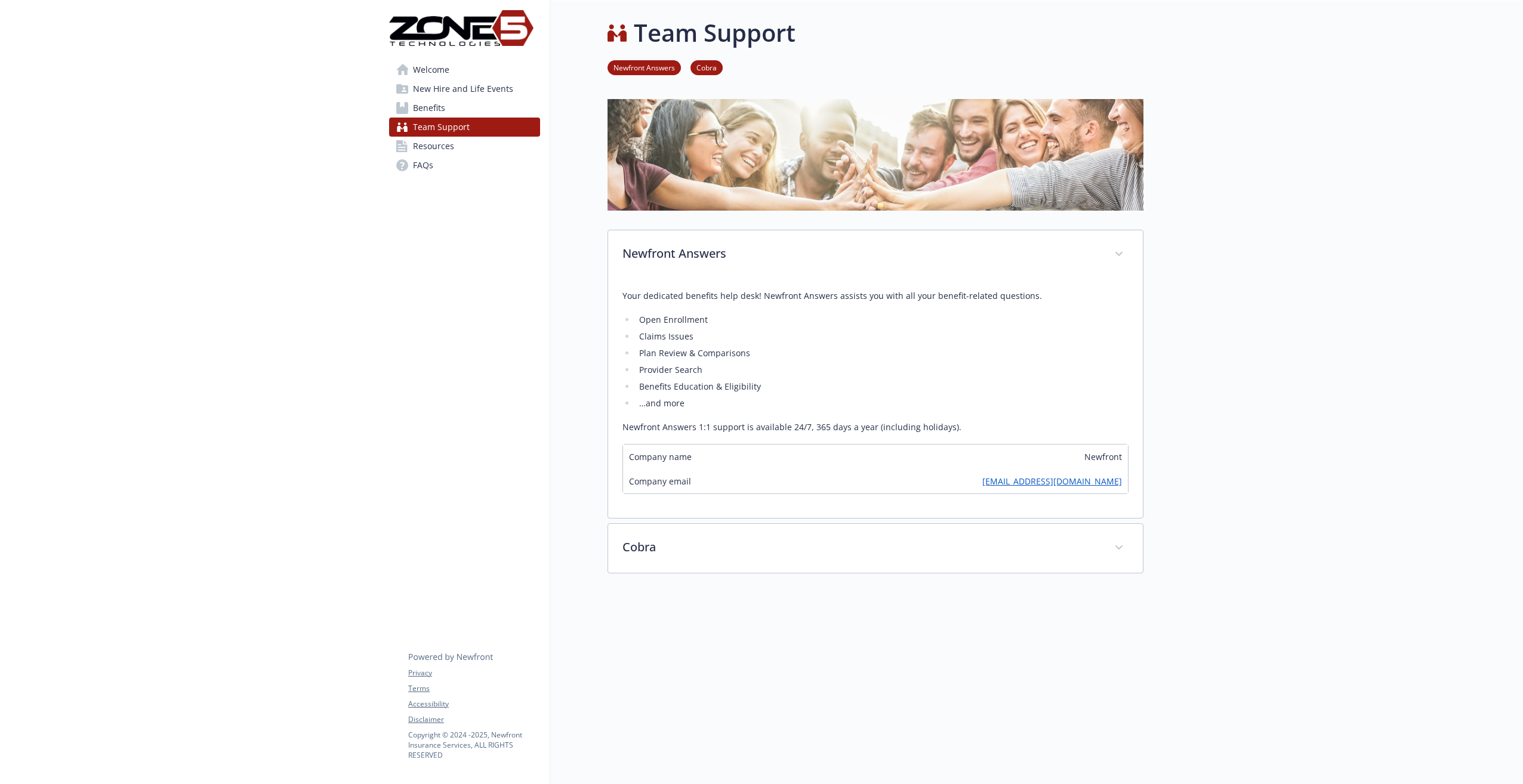
click at [430, 152] on span "Resources" at bounding box center [434, 147] width 41 height 19
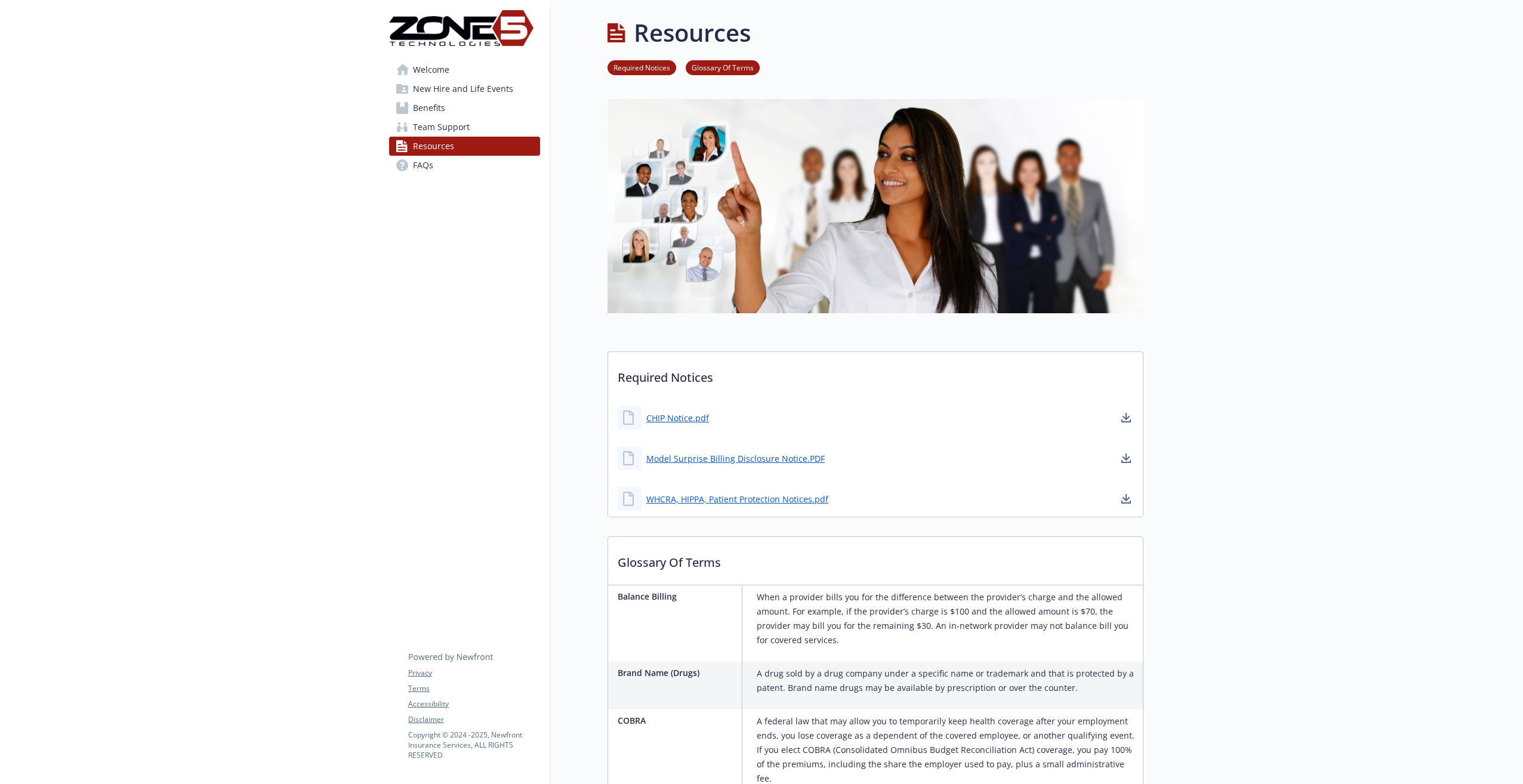
click at [453, 70] on link "Welcome" at bounding box center [464, 70] width 151 height 19
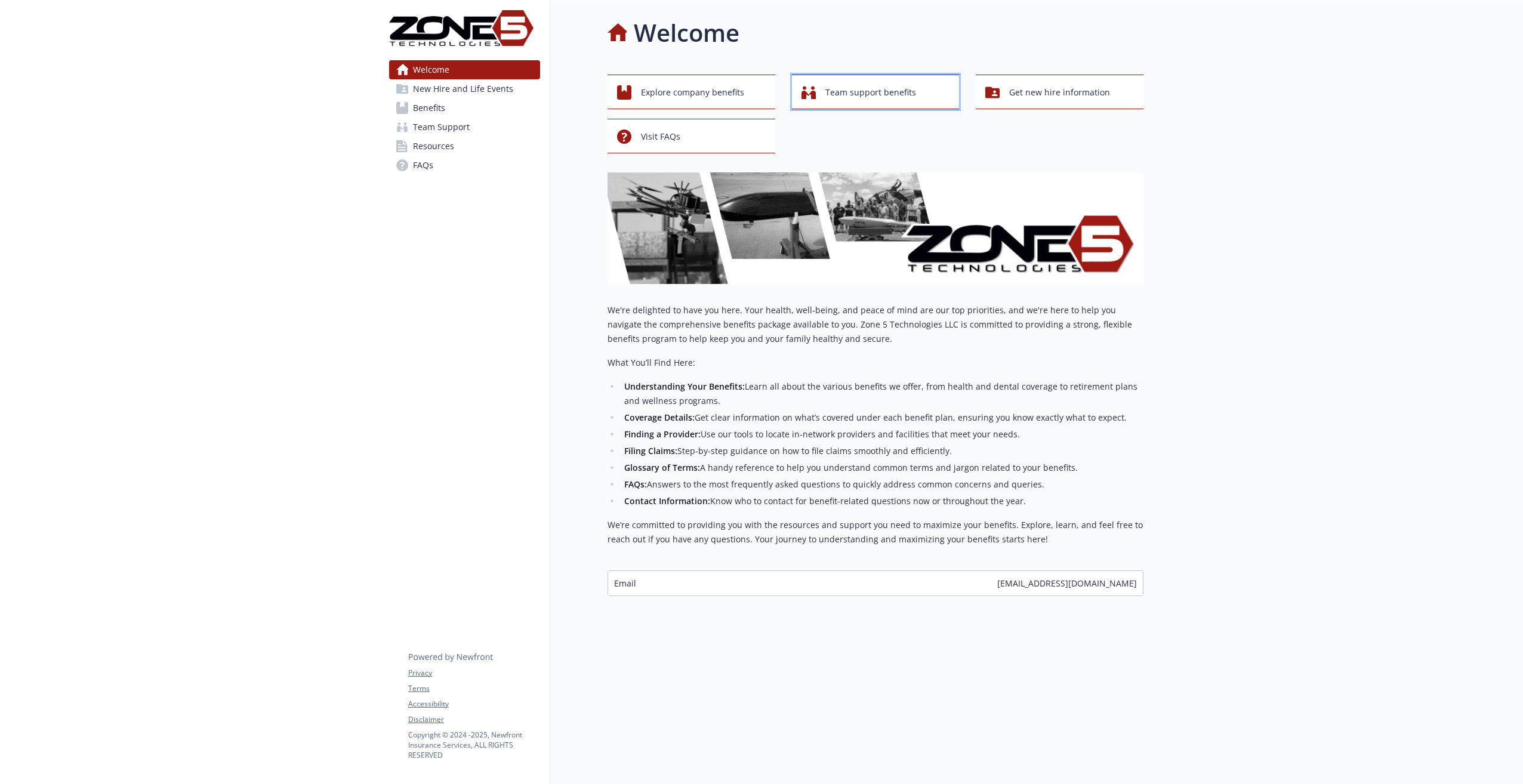
click at [843, 98] on span "Team support benefits" at bounding box center [871, 93] width 91 height 23
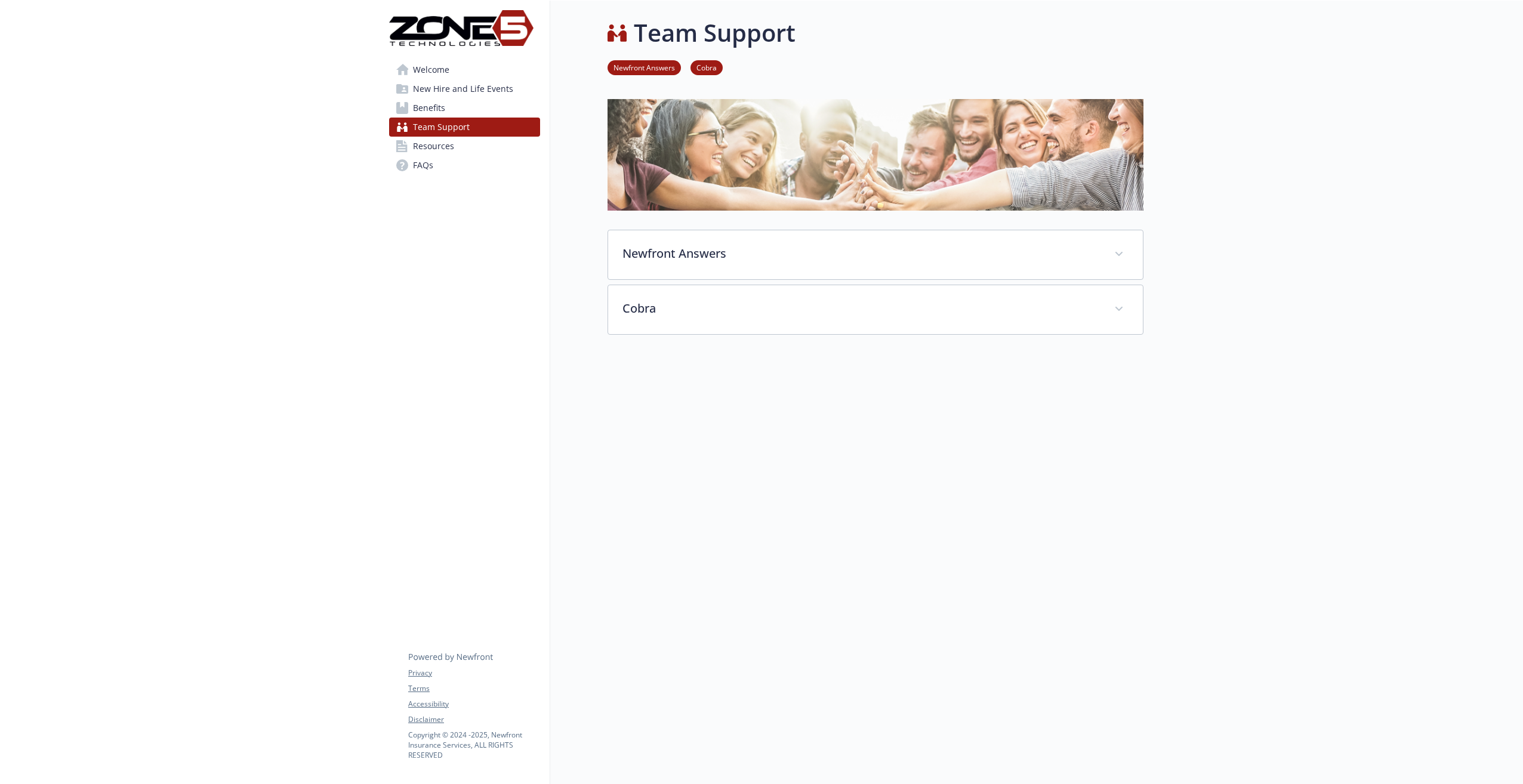
click at [454, 123] on span "Team Support" at bounding box center [441, 127] width 57 height 19
click at [450, 64] on link "Welcome" at bounding box center [464, 70] width 151 height 19
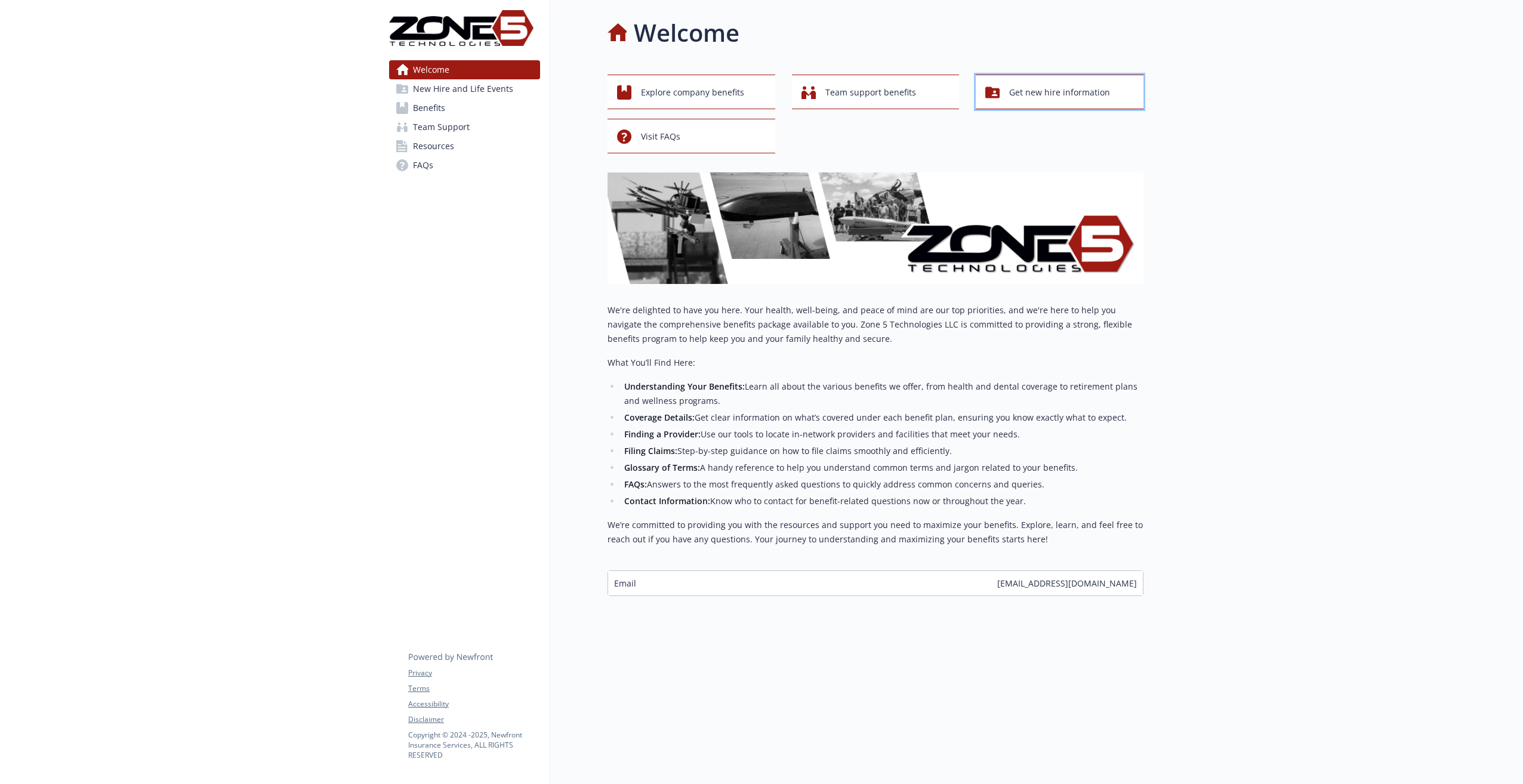
click at [1028, 95] on span "Get new hire information" at bounding box center [1059, 93] width 101 height 23
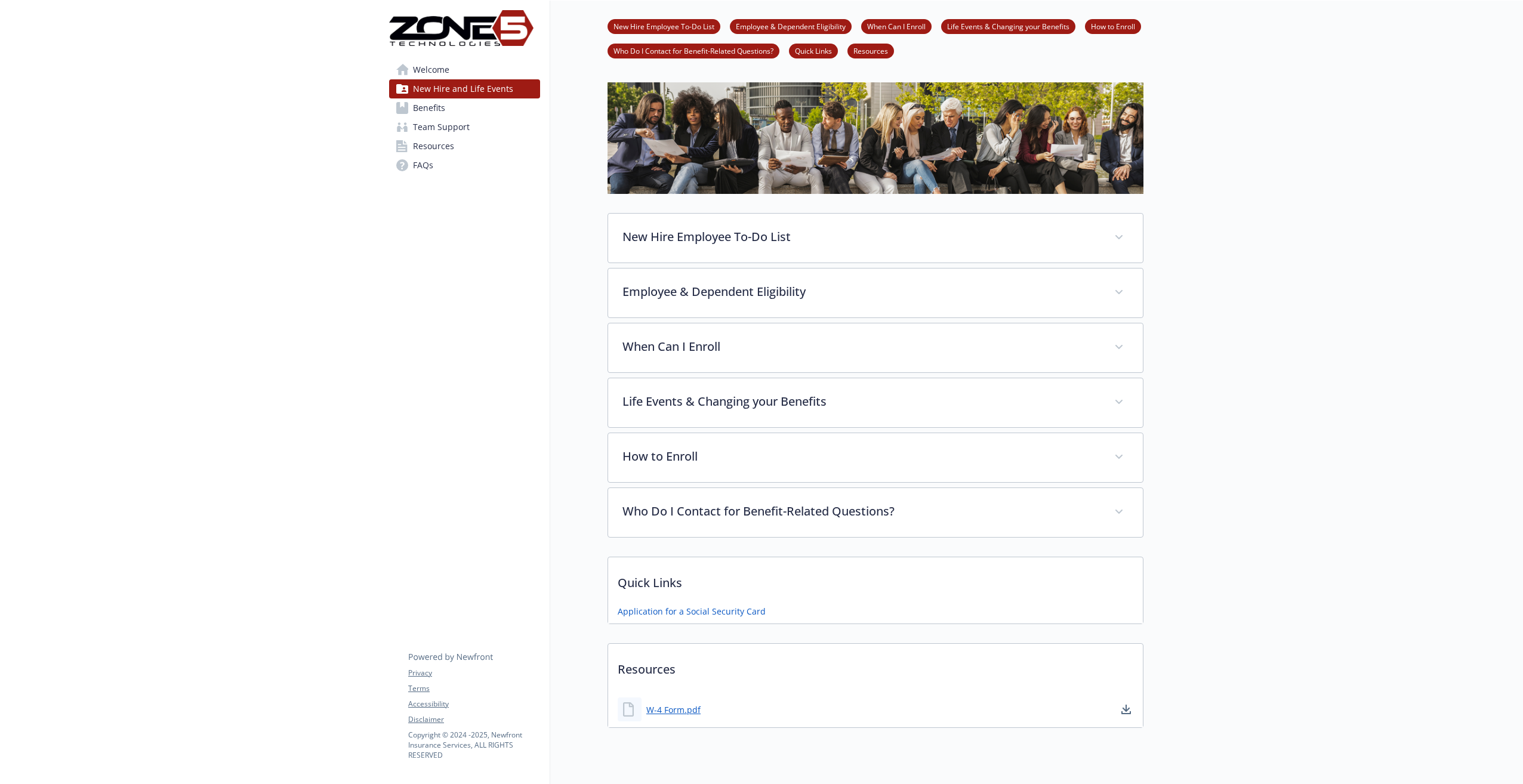
scroll to position [80, 0]
